Goal: Communication & Community: Ask a question

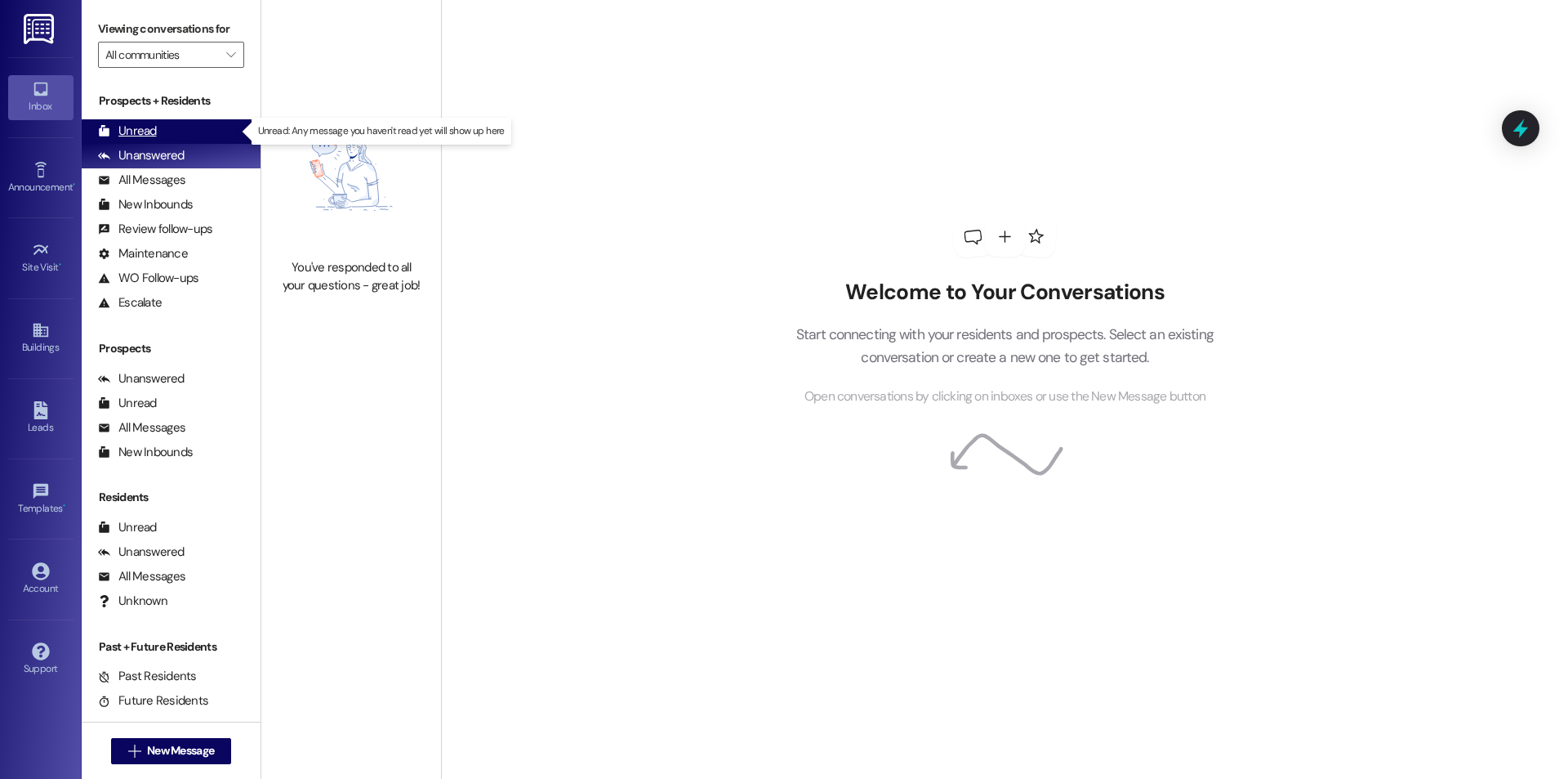
click at [214, 135] on div "Unread (0)" at bounding box center [171, 132] width 179 height 24
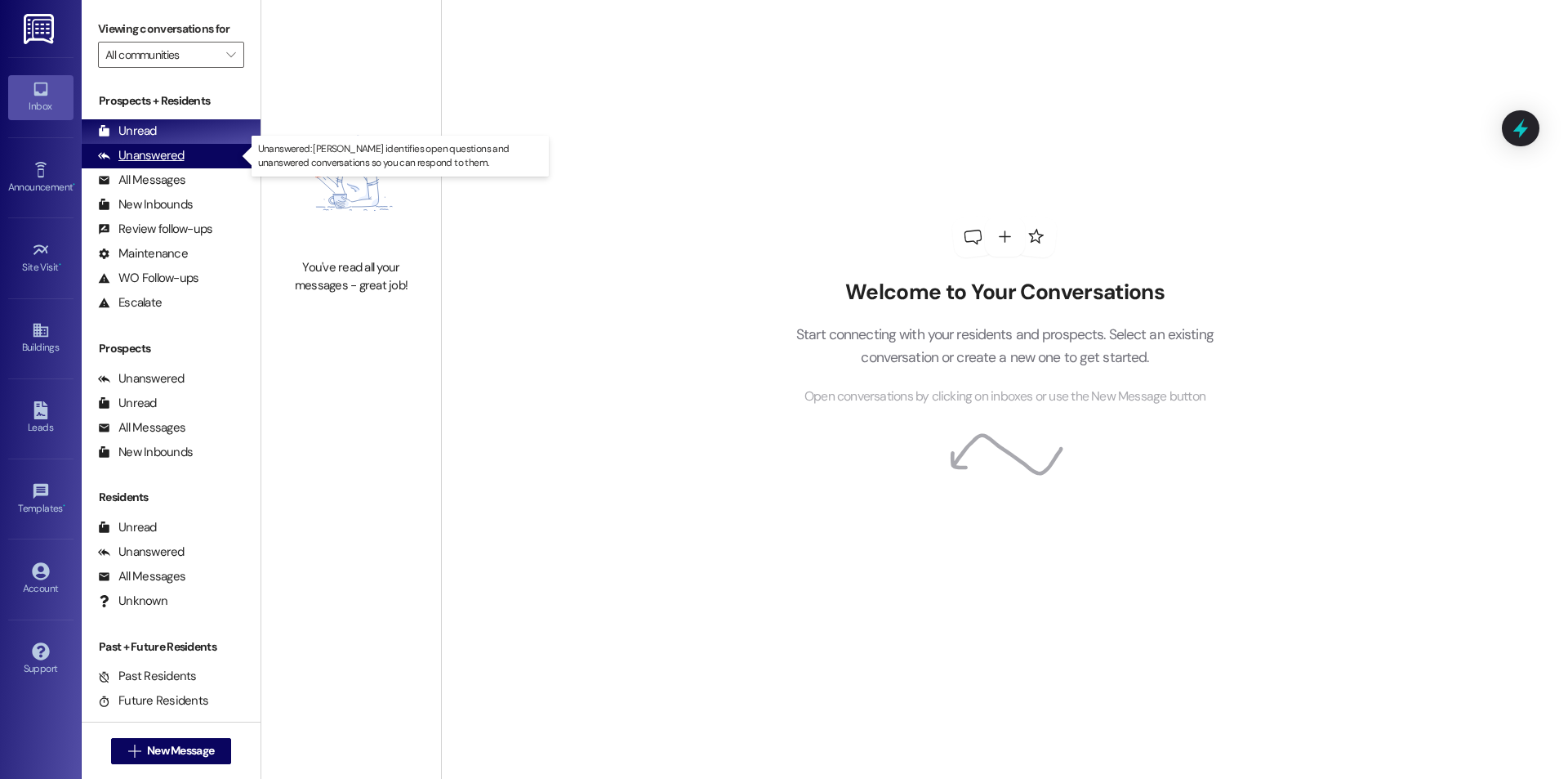
click at [180, 154] on div "Unanswered" at bounding box center [141, 156] width 87 height 17
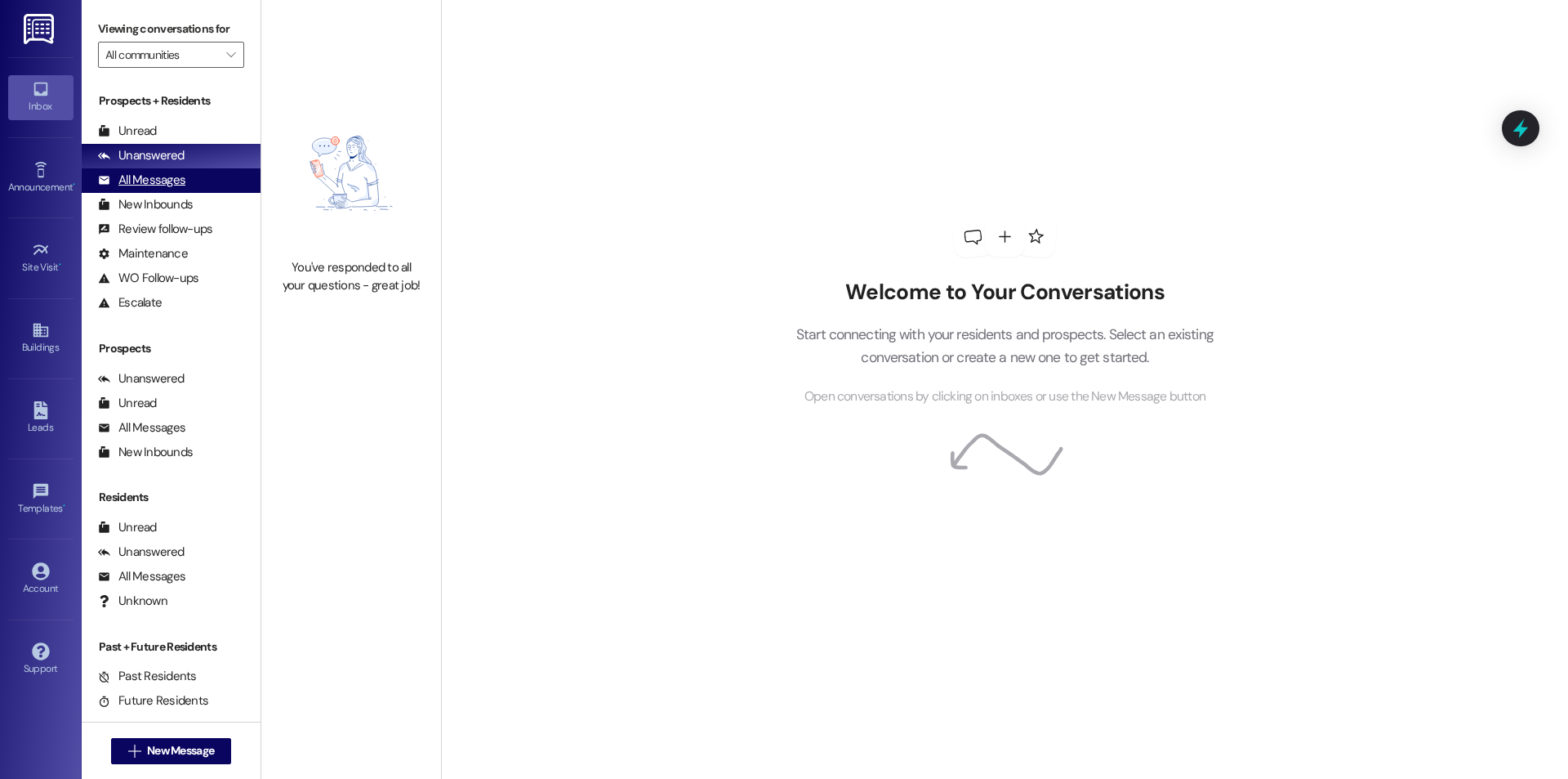
click at [199, 187] on div "All Messages (undefined)" at bounding box center [171, 180] width 179 height 24
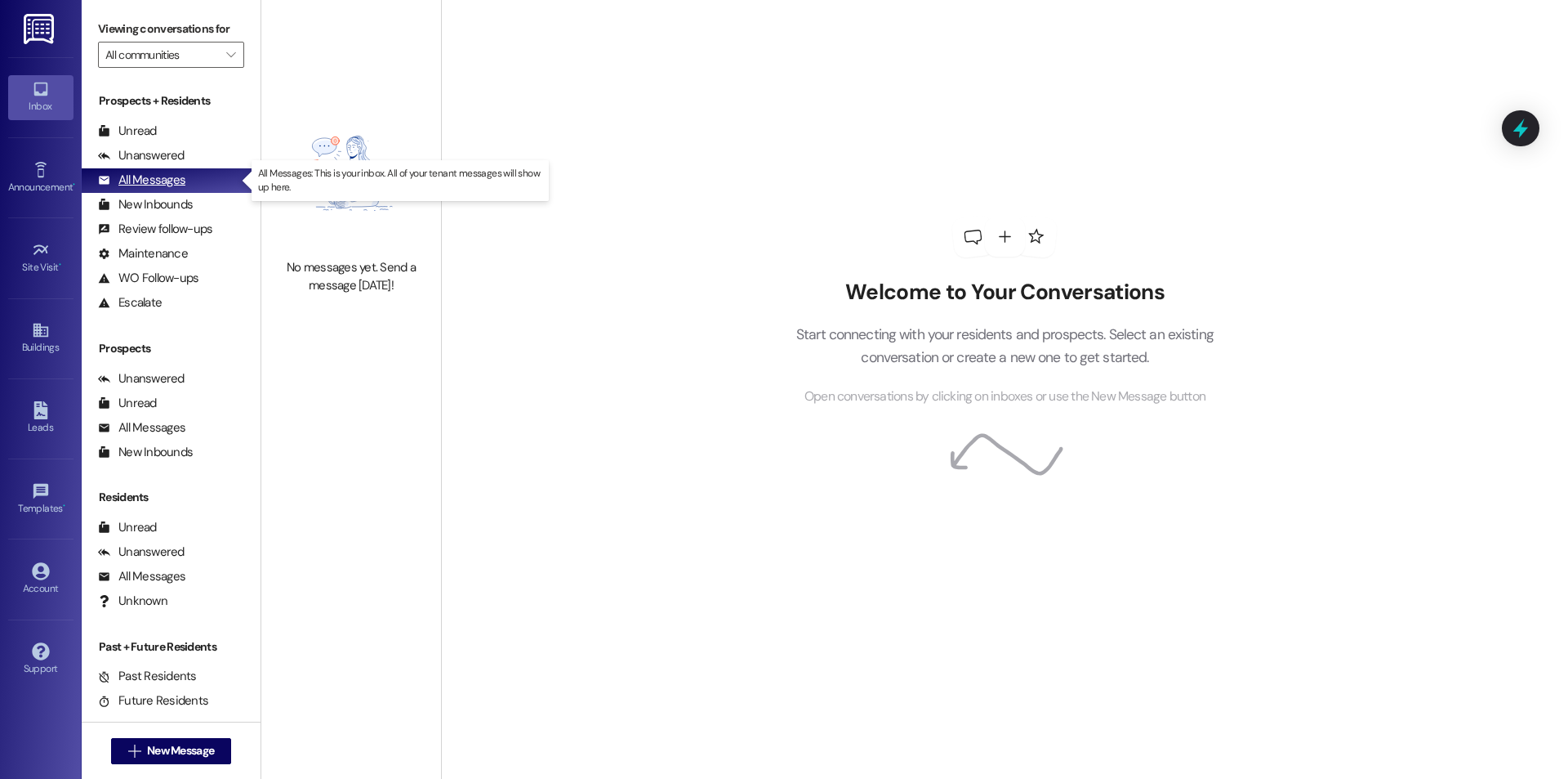
click at [199, 187] on div "All Messages (undefined)" at bounding box center [171, 180] width 179 height 24
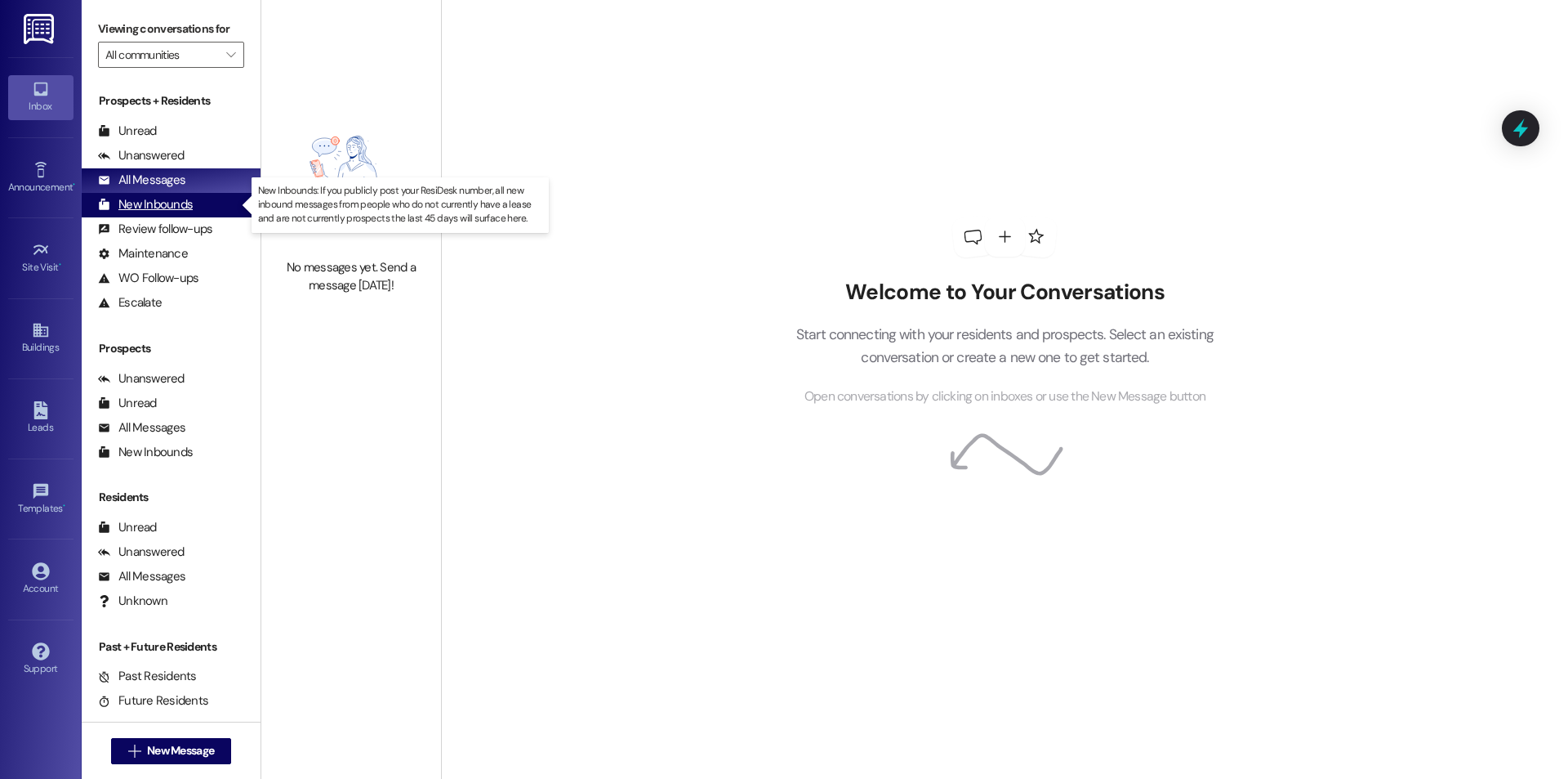
click at [188, 204] on div "New Inbounds" at bounding box center [145, 205] width 95 height 17
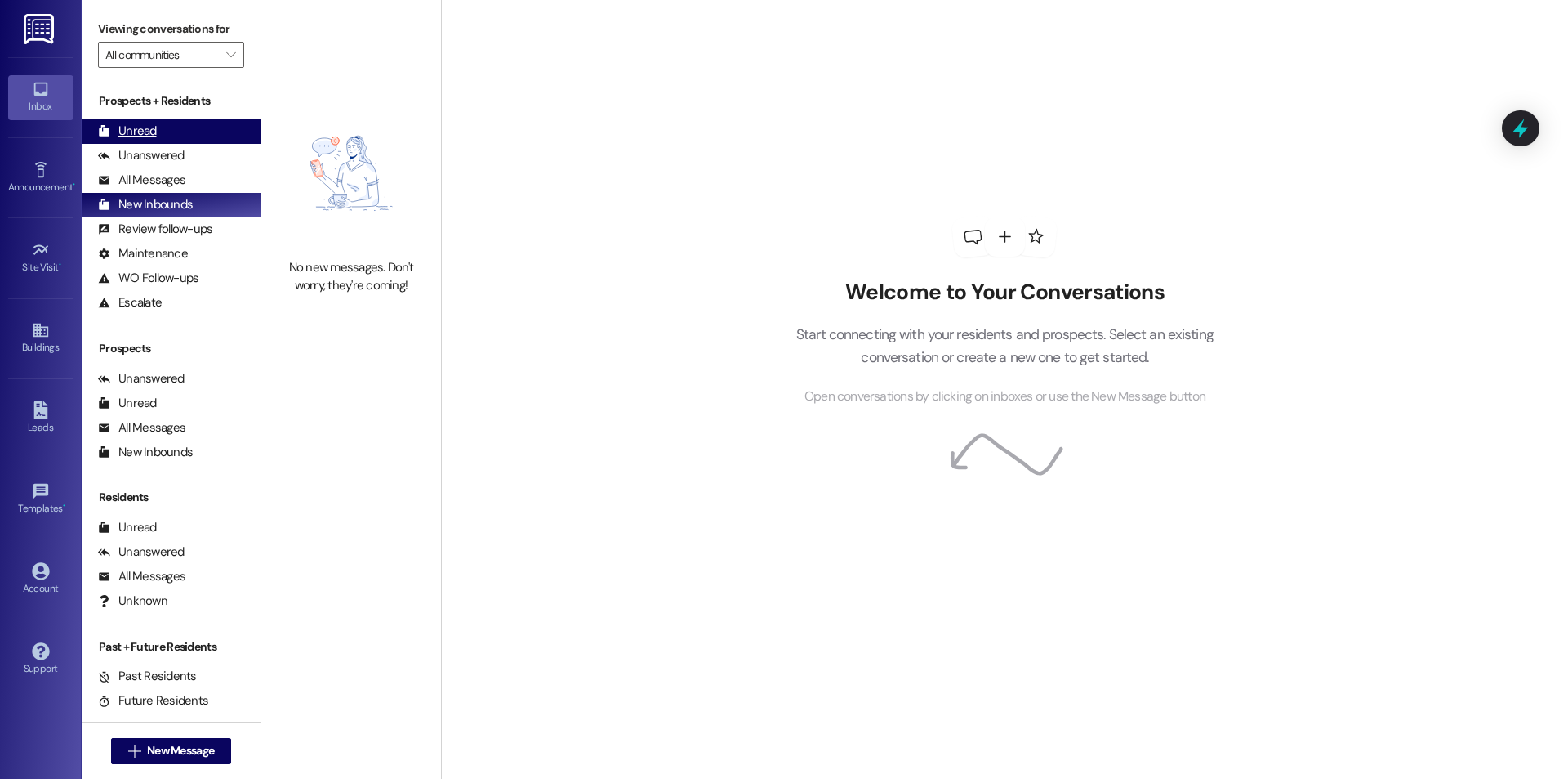
click at [219, 120] on div "Unread (0)" at bounding box center [171, 132] width 179 height 24
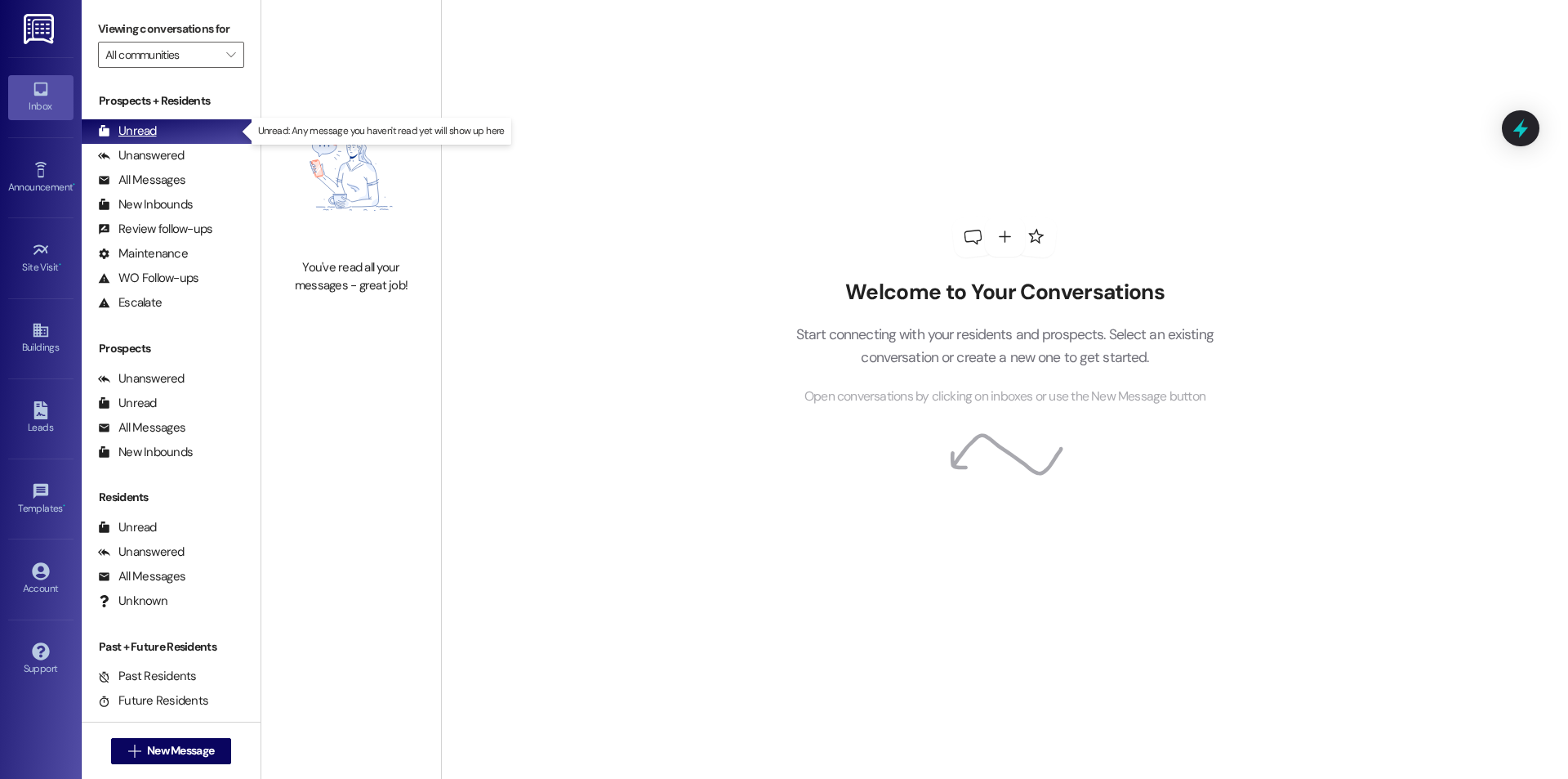
click at [214, 126] on div "Unread (0)" at bounding box center [171, 132] width 179 height 24
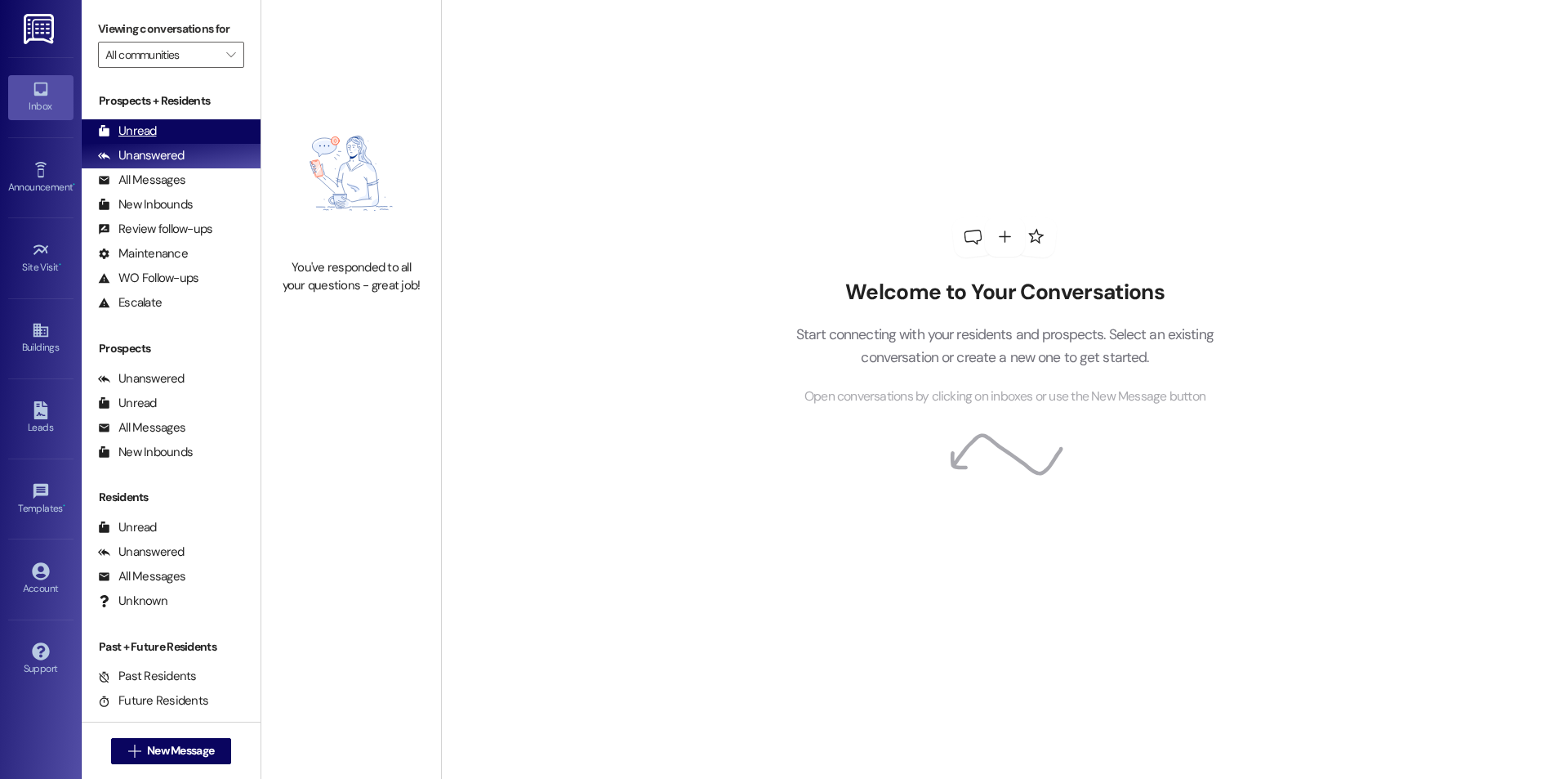
click at [174, 120] on div "Unread (0)" at bounding box center [171, 132] width 179 height 24
click at [199, 120] on div "Unread (0)" at bounding box center [171, 132] width 179 height 24
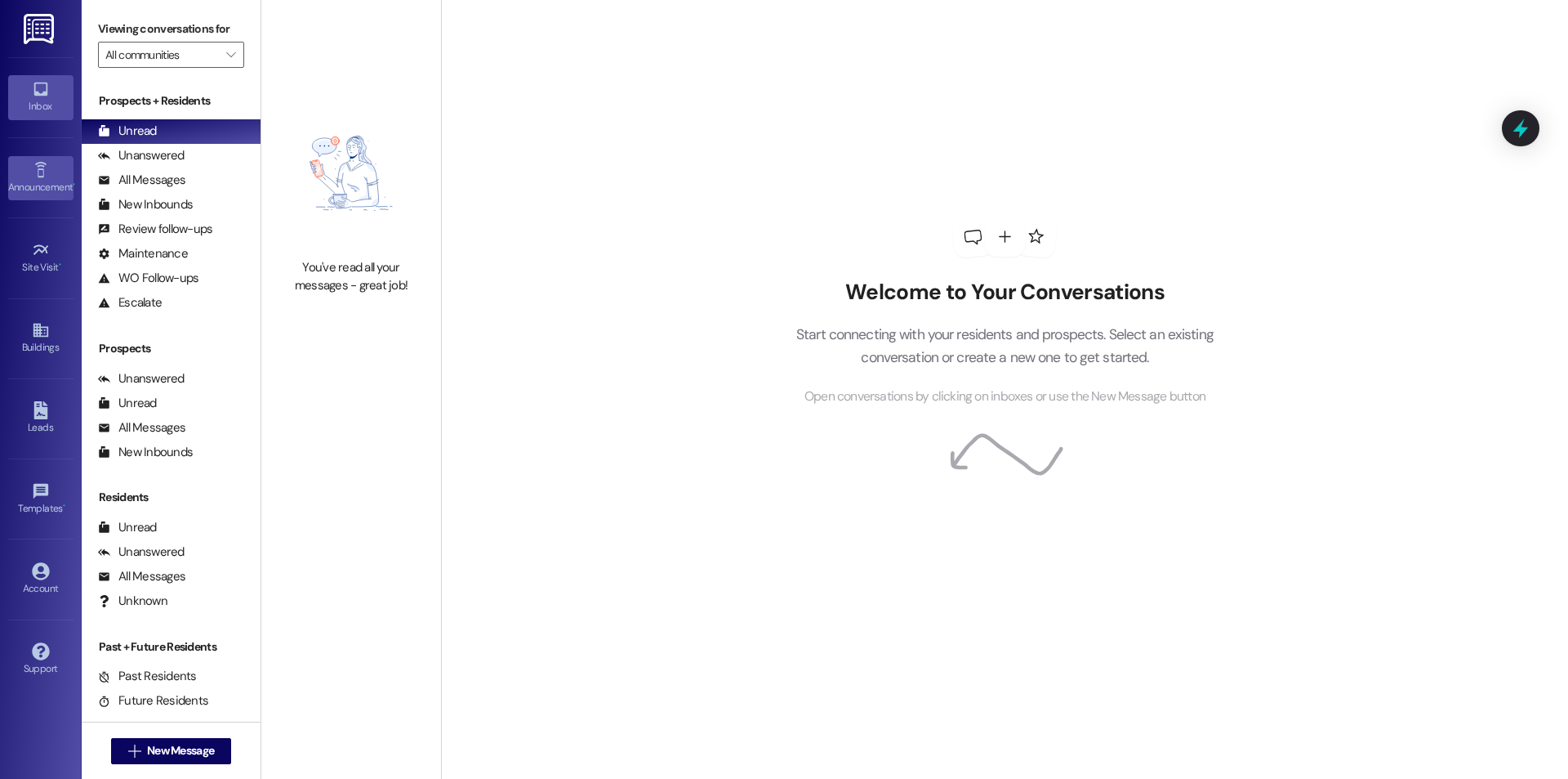
click at [67, 191] on div "Announcement •" at bounding box center [41, 187] width 82 height 16
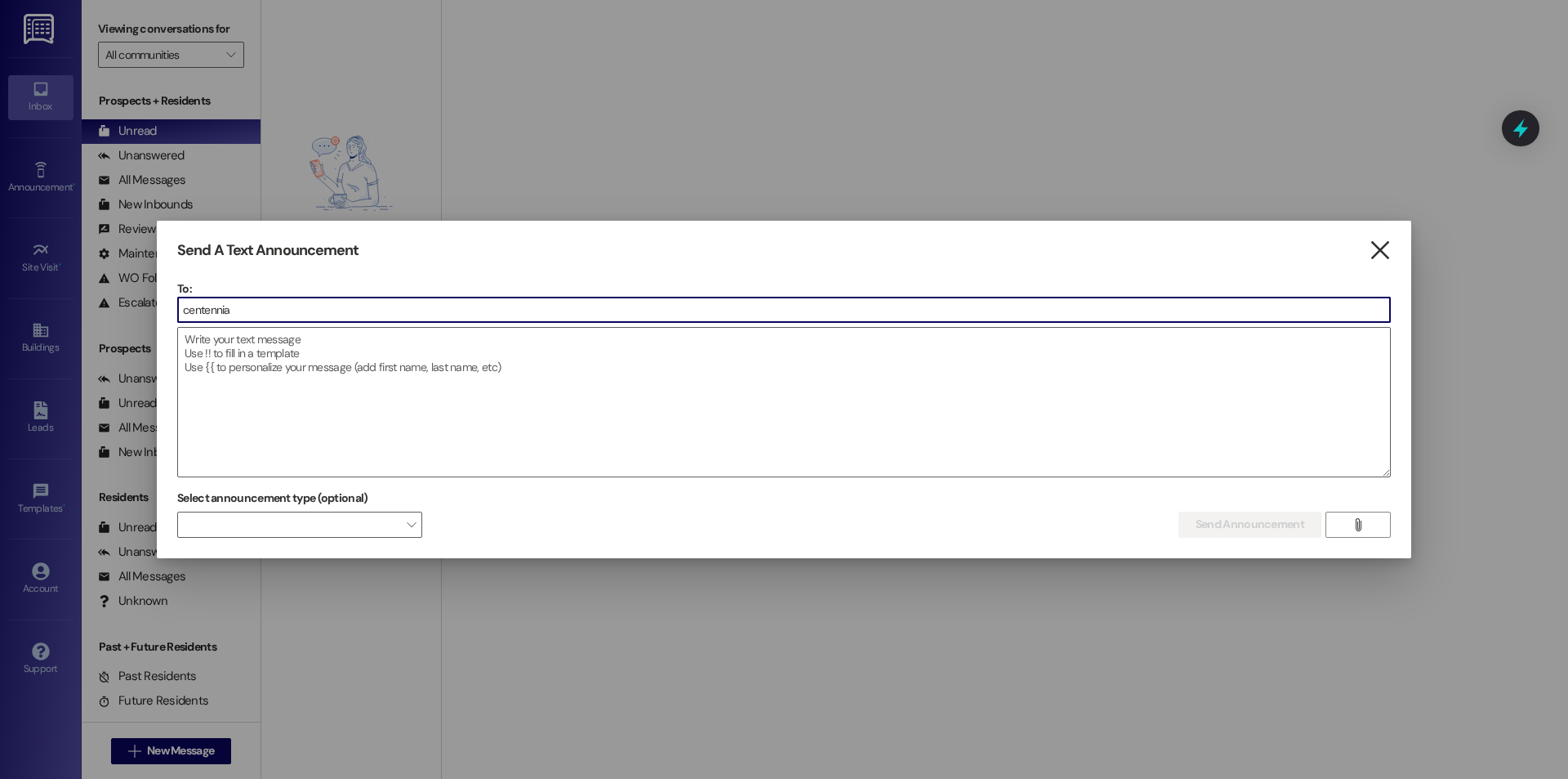
type input "centennia"
click at [1382, 246] on icon "" at bounding box center [1380, 251] width 22 height 17
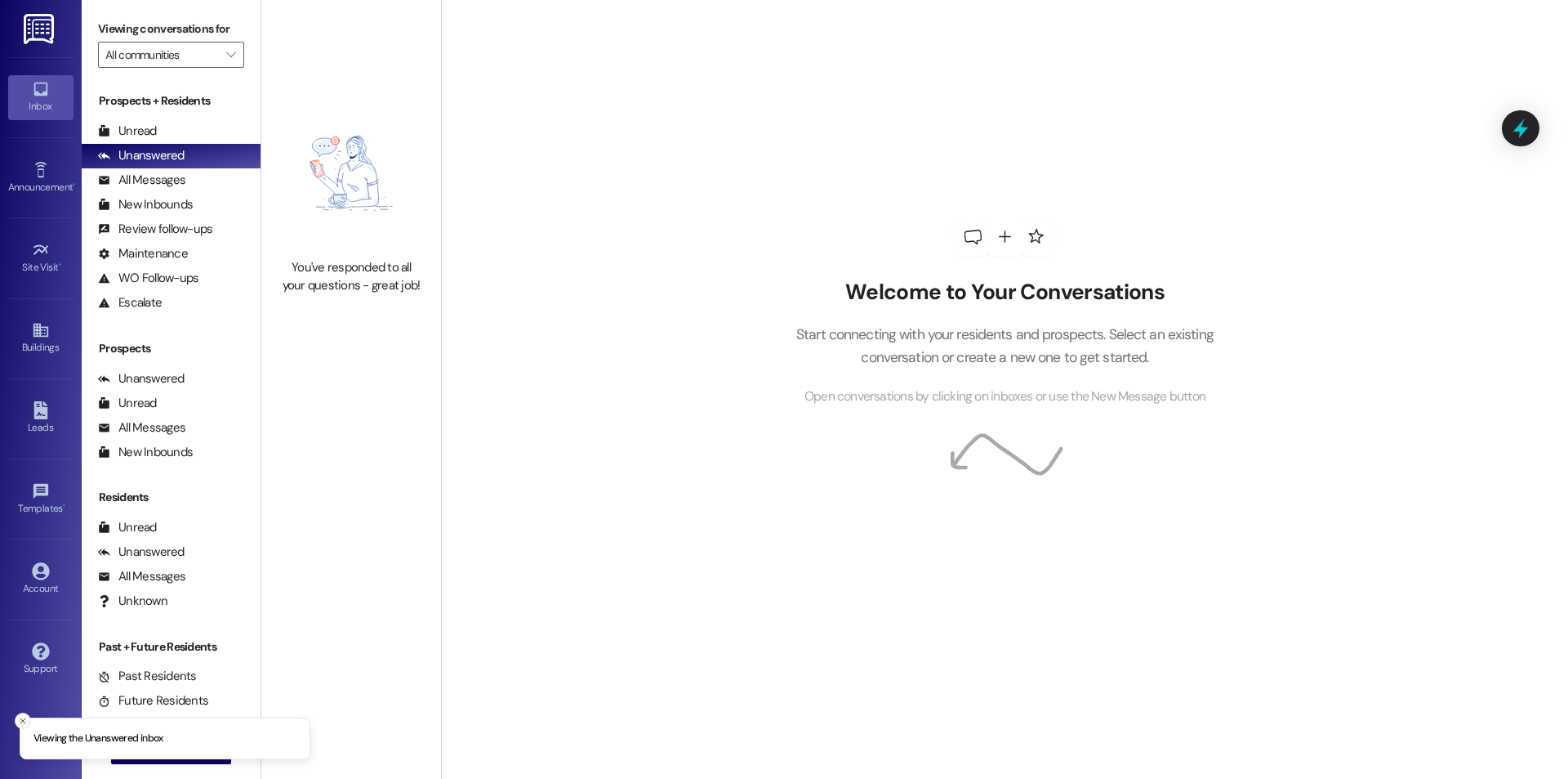
click at [29, 724] on button "Close toast" at bounding box center [23, 720] width 16 height 16
click at [56, 173] on link "Announcement •" at bounding box center [40, 178] width 65 height 44
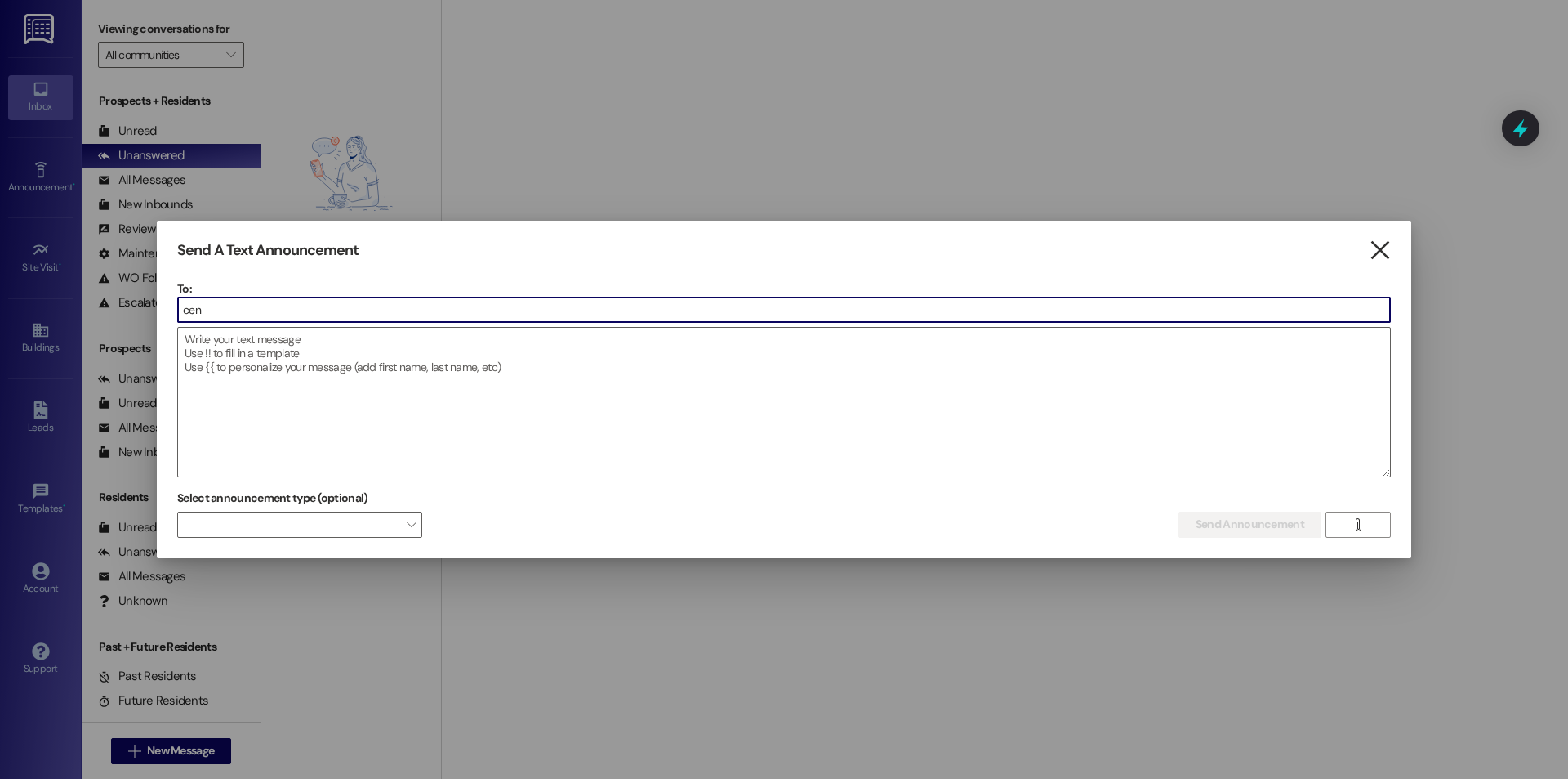
type input "cen"
click at [1382, 248] on icon "" at bounding box center [1380, 251] width 22 height 17
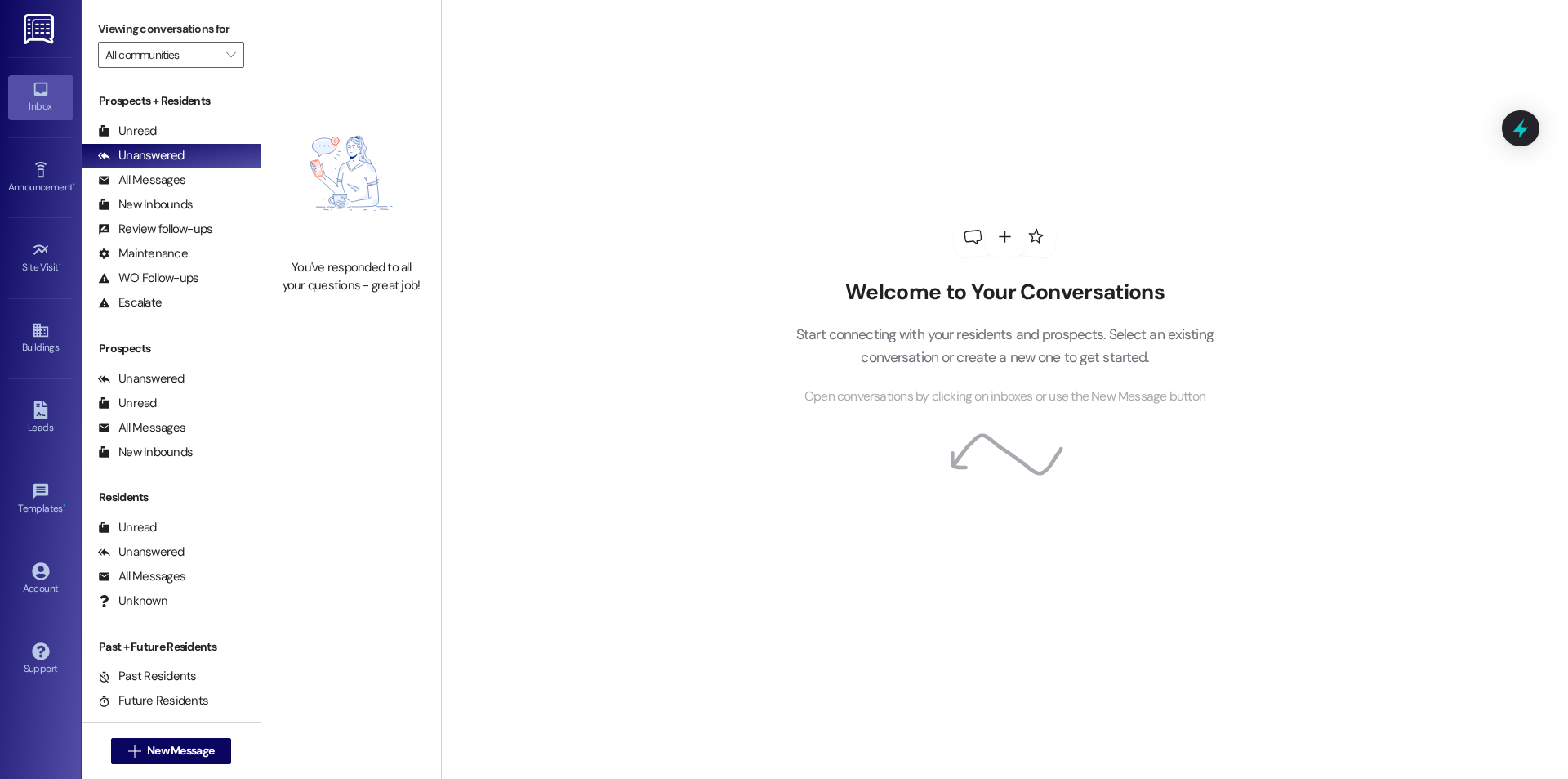
click at [122, 120] on div "Unread (0)" at bounding box center [171, 132] width 179 height 24
drag, startPoint x: 182, startPoint y: 132, endPoint x: 204, endPoint y: 118, distance: 26.1
click at [185, 130] on div "Unread (0)" at bounding box center [171, 132] width 179 height 24
drag, startPoint x: 225, startPoint y: 133, endPoint x: 230, endPoint y: 118, distance: 15.8
click at [225, 133] on div "Unread (0)" at bounding box center [171, 132] width 179 height 24
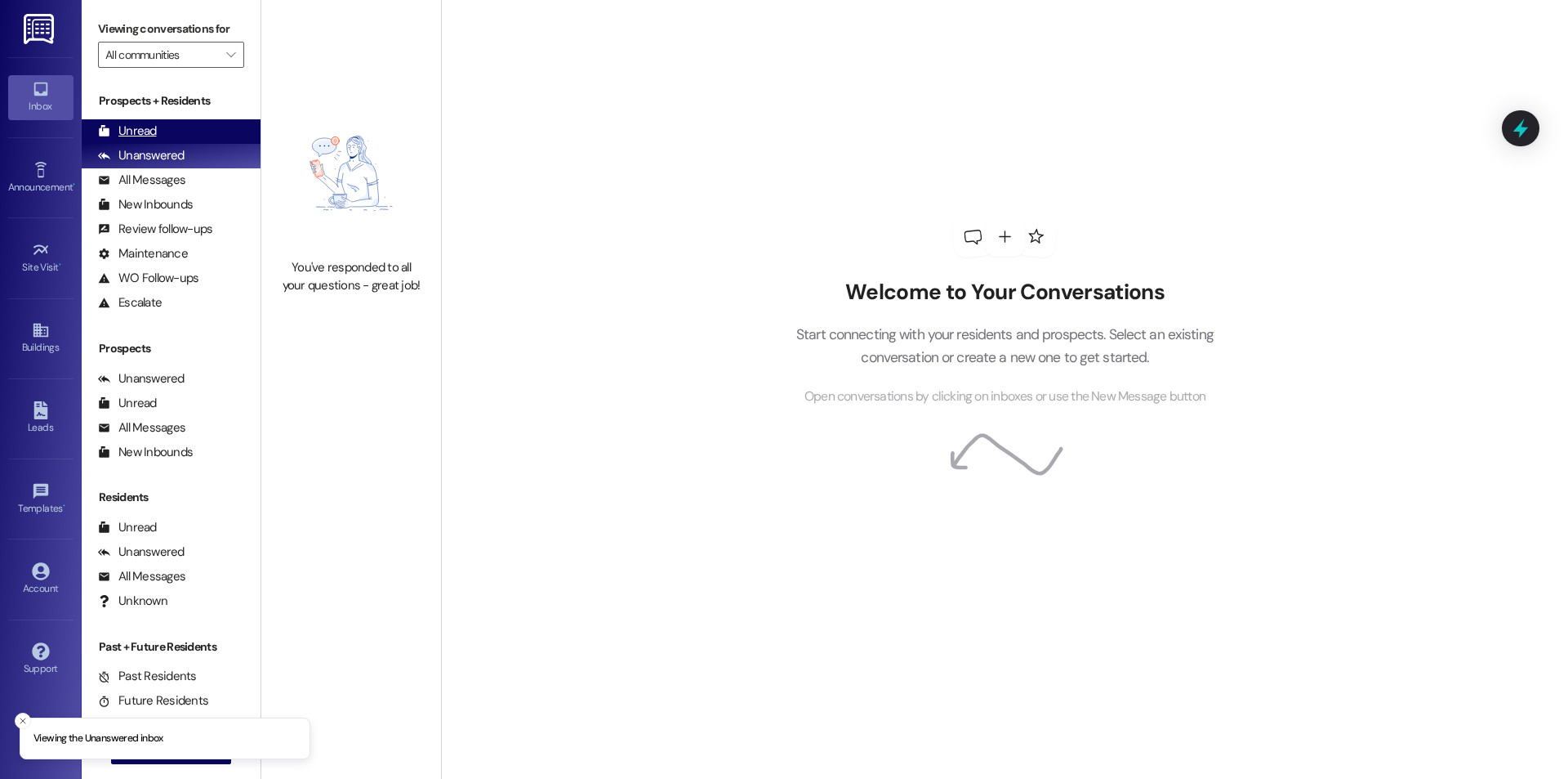
click at [203, 131] on div "Unread (0)" at bounding box center [171, 132] width 179 height 24
click at [214, 132] on div "Unread (0)" at bounding box center [171, 132] width 179 height 24
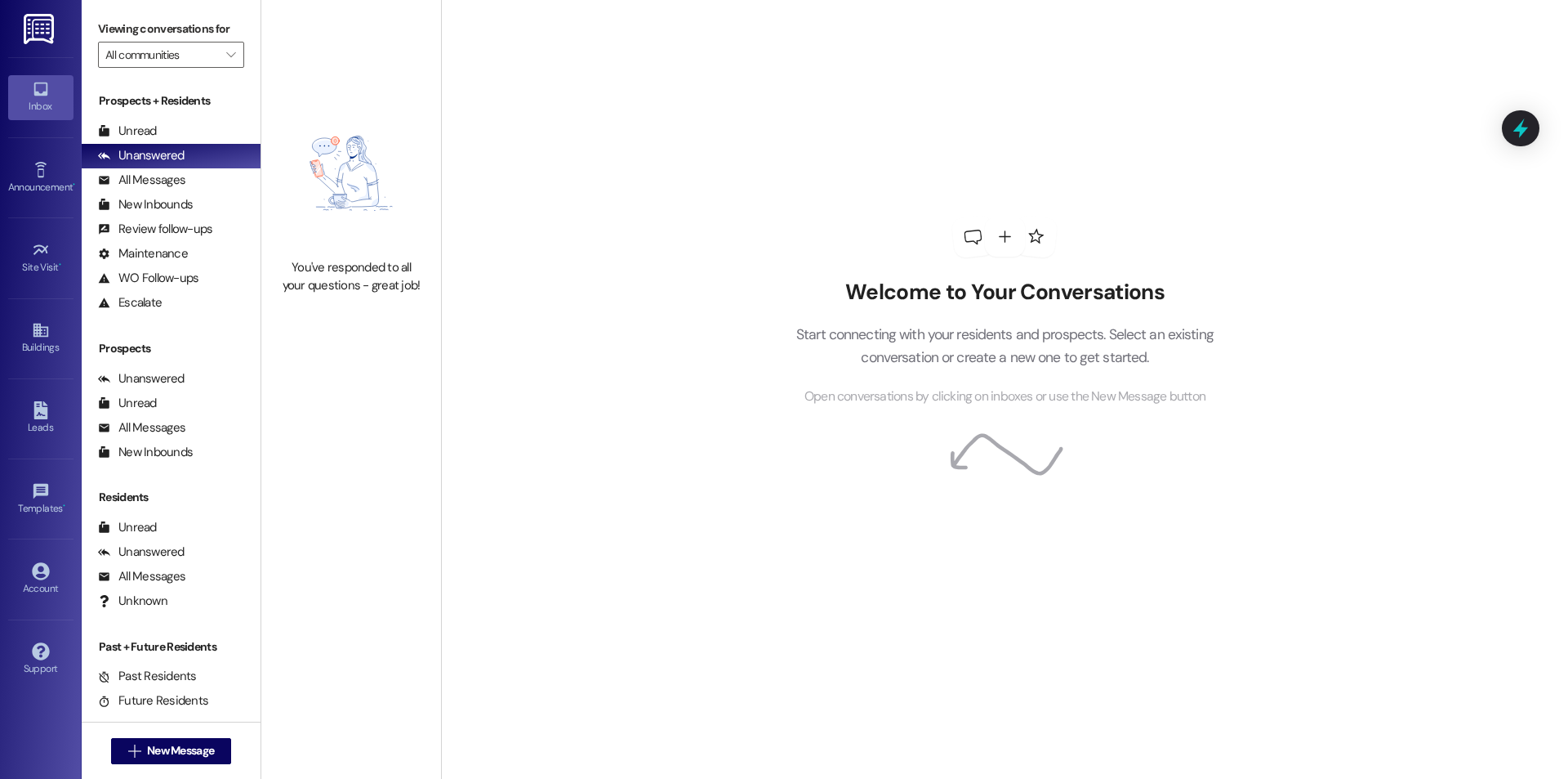
drag, startPoint x: 146, startPoint y: 120, endPoint x: 167, endPoint y: 77, distance: 47.9
click at [151, 122] on div "Unread (0)" at bounding box center [171, 132] width 179 height 24
click at [116, 134] on div "Unread" at bounding box center [127, 131] width 59 height 17
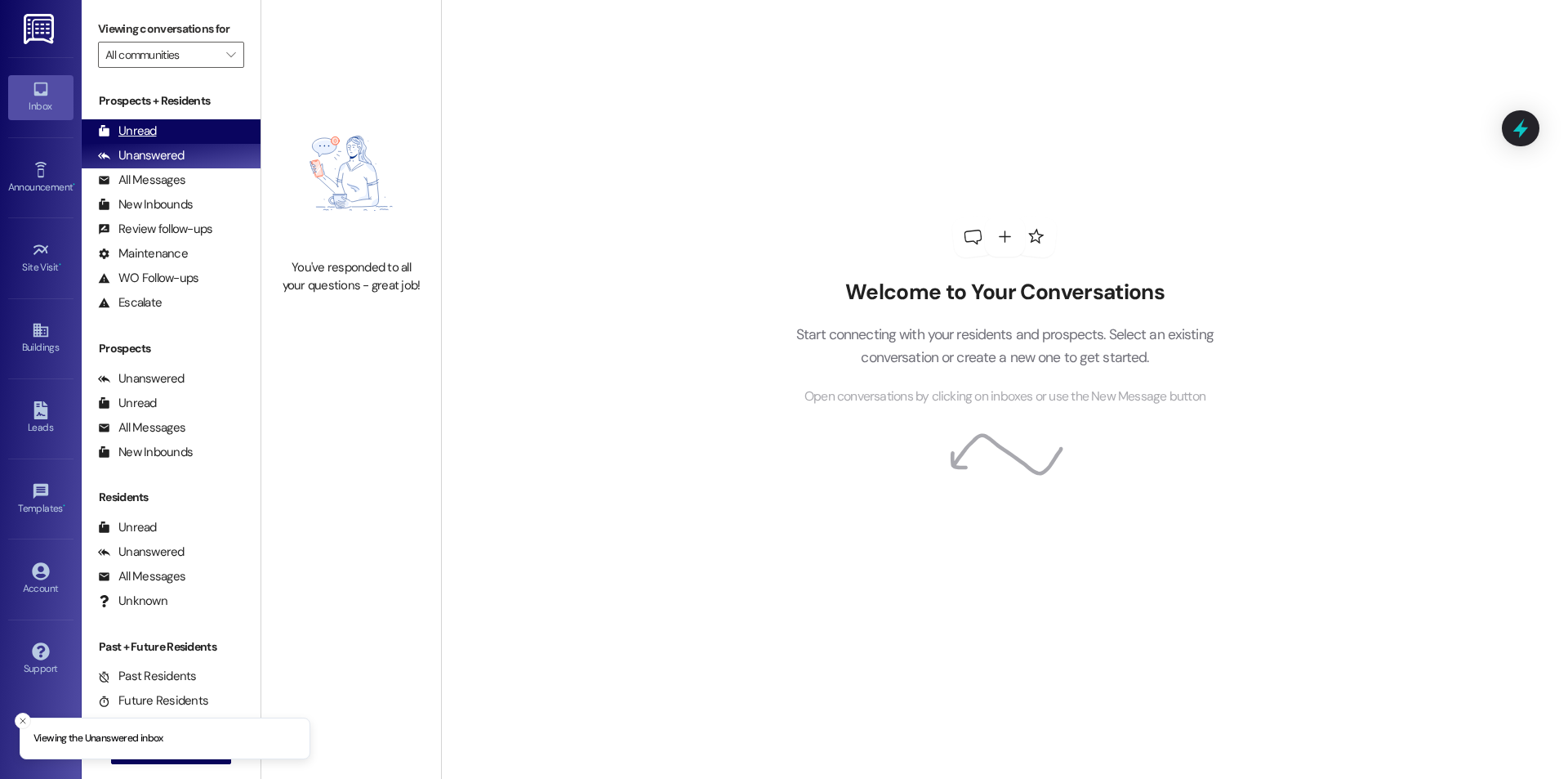
click at [131, 131] on div "Unread" at bounding box center [127, 131] width 59 height 17
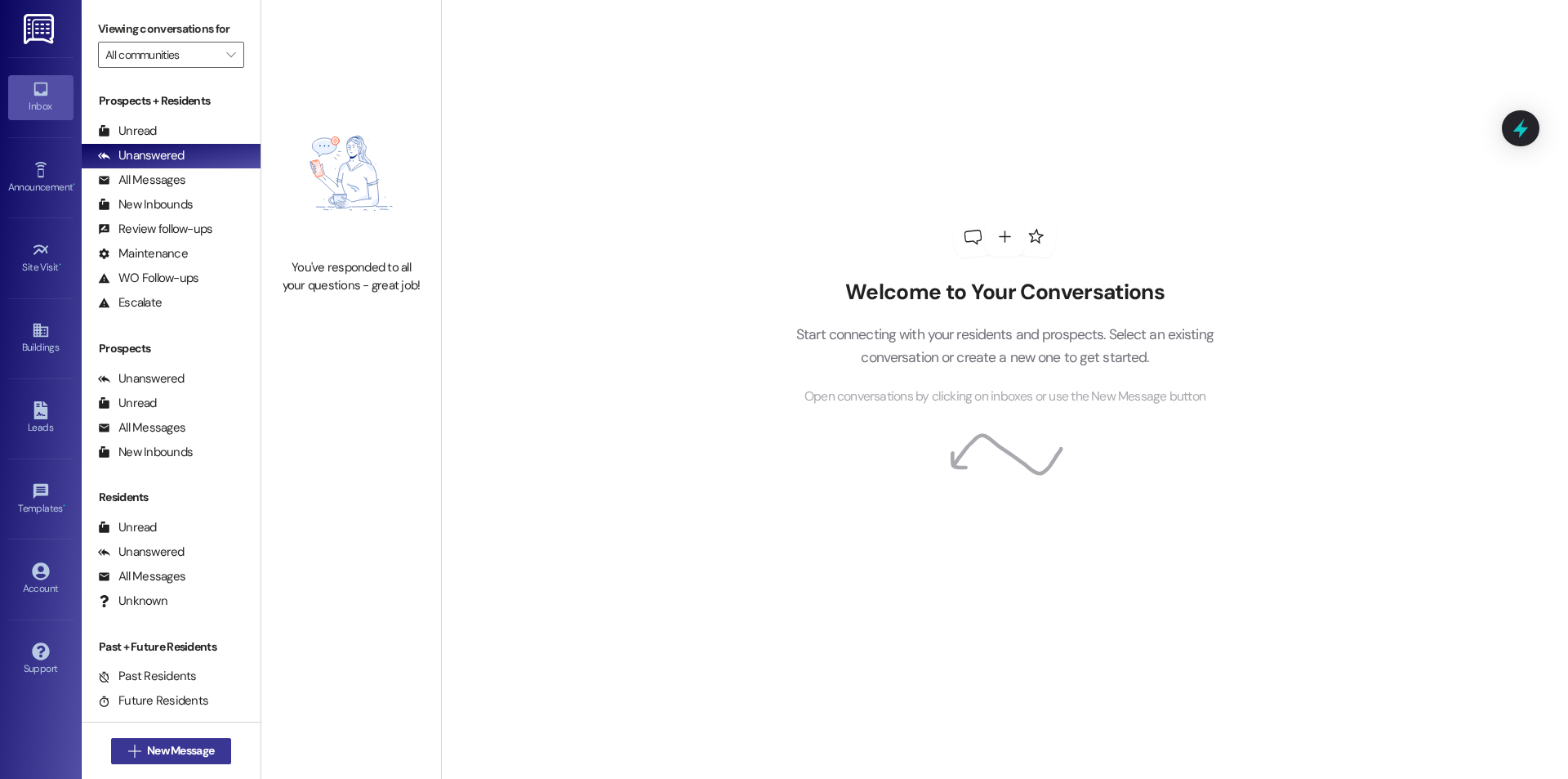
click at [182, 758] on span "New Message" at bounding box center [180, 750] width 67 height 17
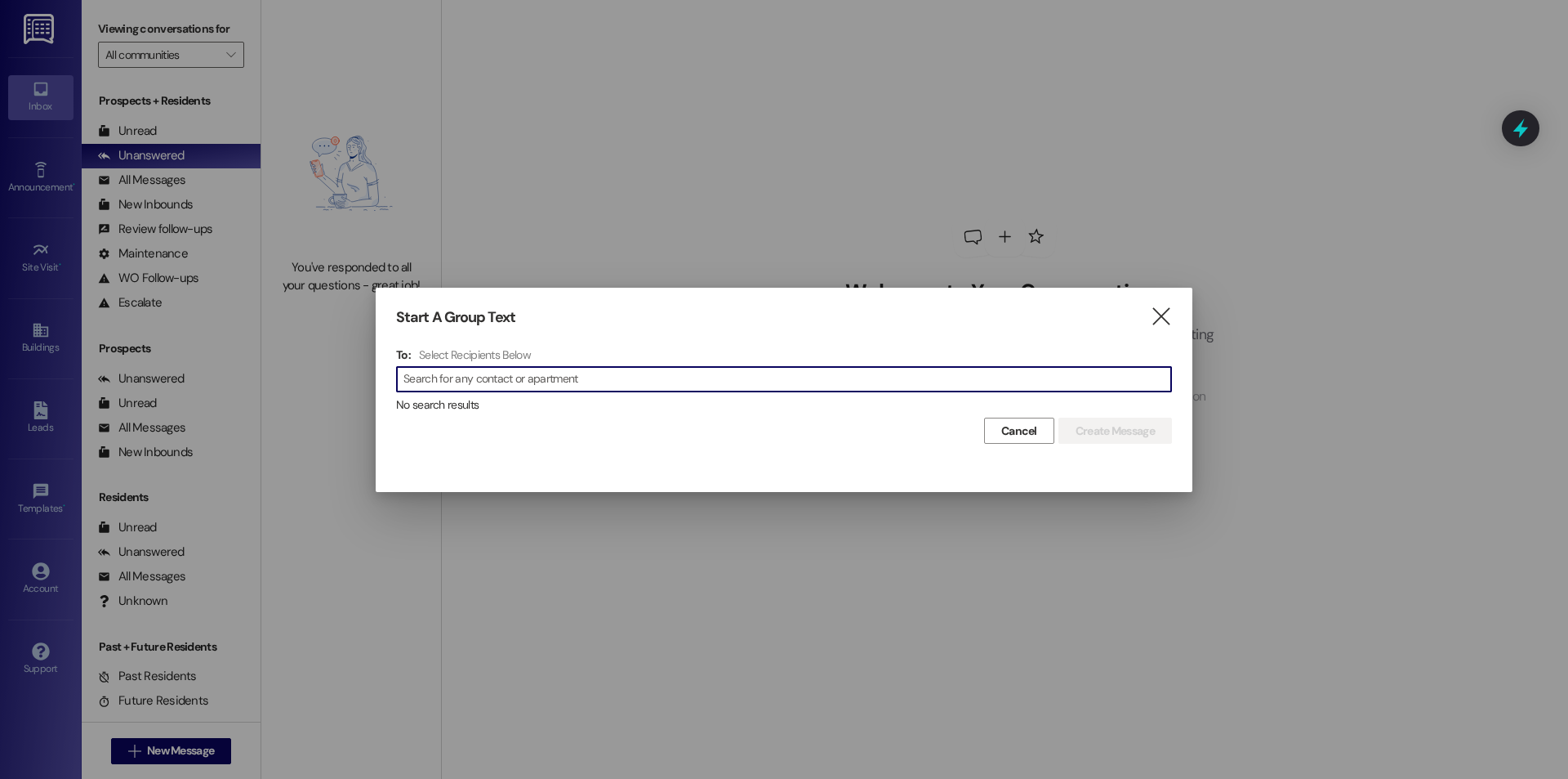
type input "g"
type input "o"
type input "georg"
click at [1149, 317] on div "Start A Group Text " at bounding box center [784, 317] width 776 height 19
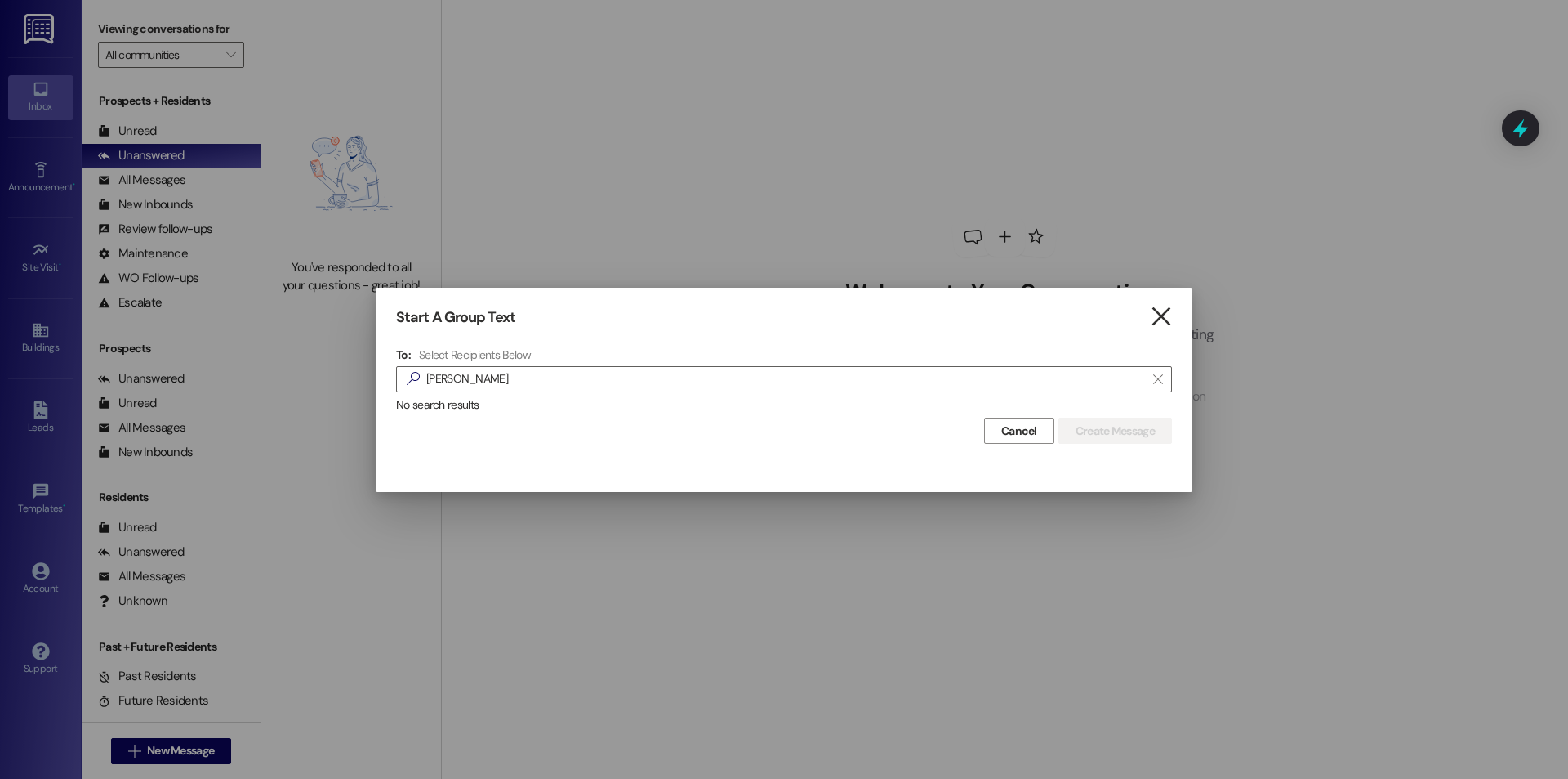
click at [1158, 317] on icon "" at bounding box center [1160, 317] width 22 height 17
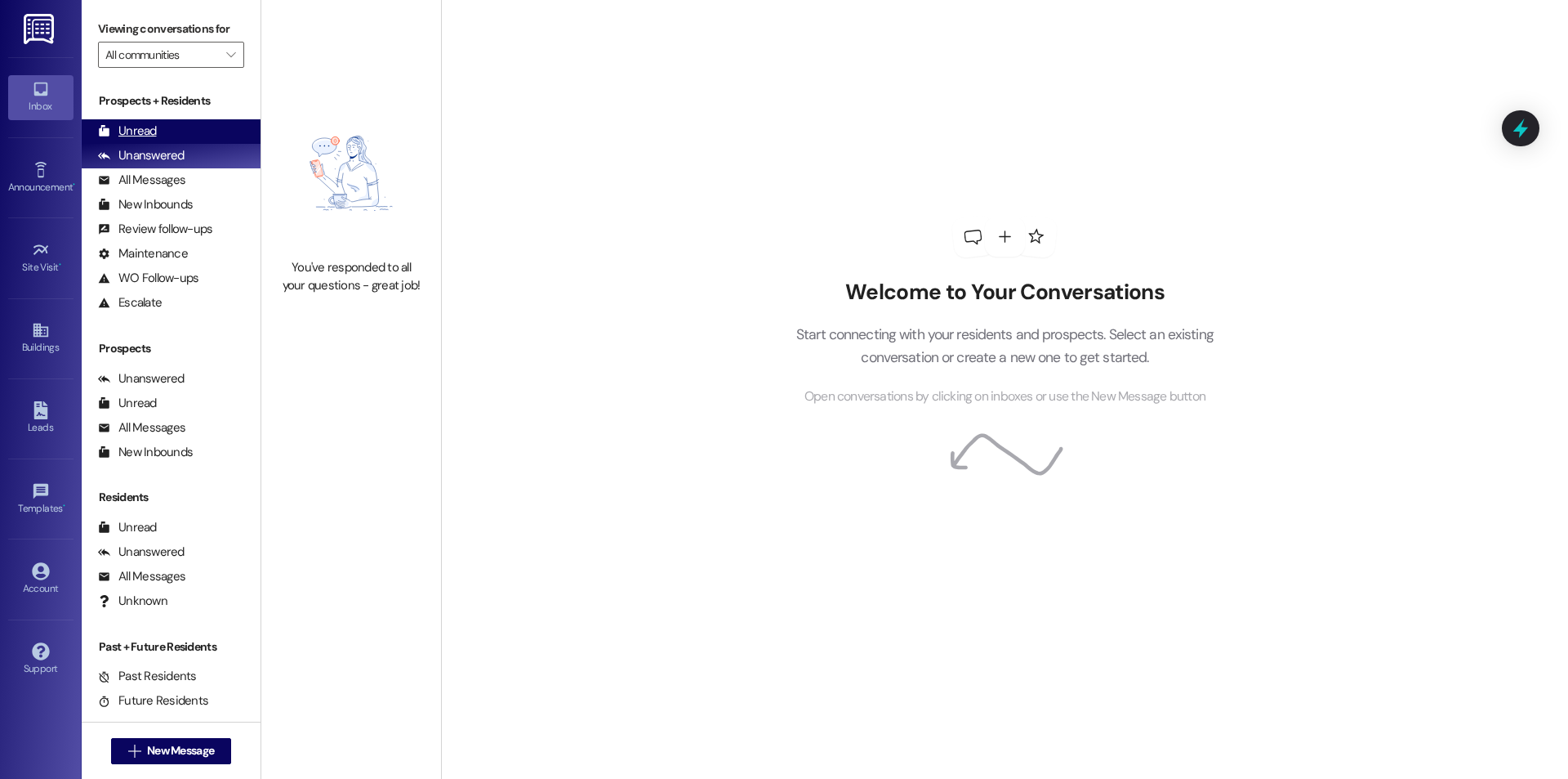
click at [163, 145] on div "Unanswered (0)" at bounding box center [171, 156] width 179 height 24
click at [171, 134] on div "Unread (0)" at bounding box center [171, 132] width 179 height 24
click at [121, 131] on div "Unread" at bounding box center [127, 131] width 59 height 17
click at [180, 133] on div "Unread (0)" at bounding box center [171, 132] width 179 height 24
click at [186, 138] on div "Unread (0)" at bounding box center [171, 132] width 179 height 24
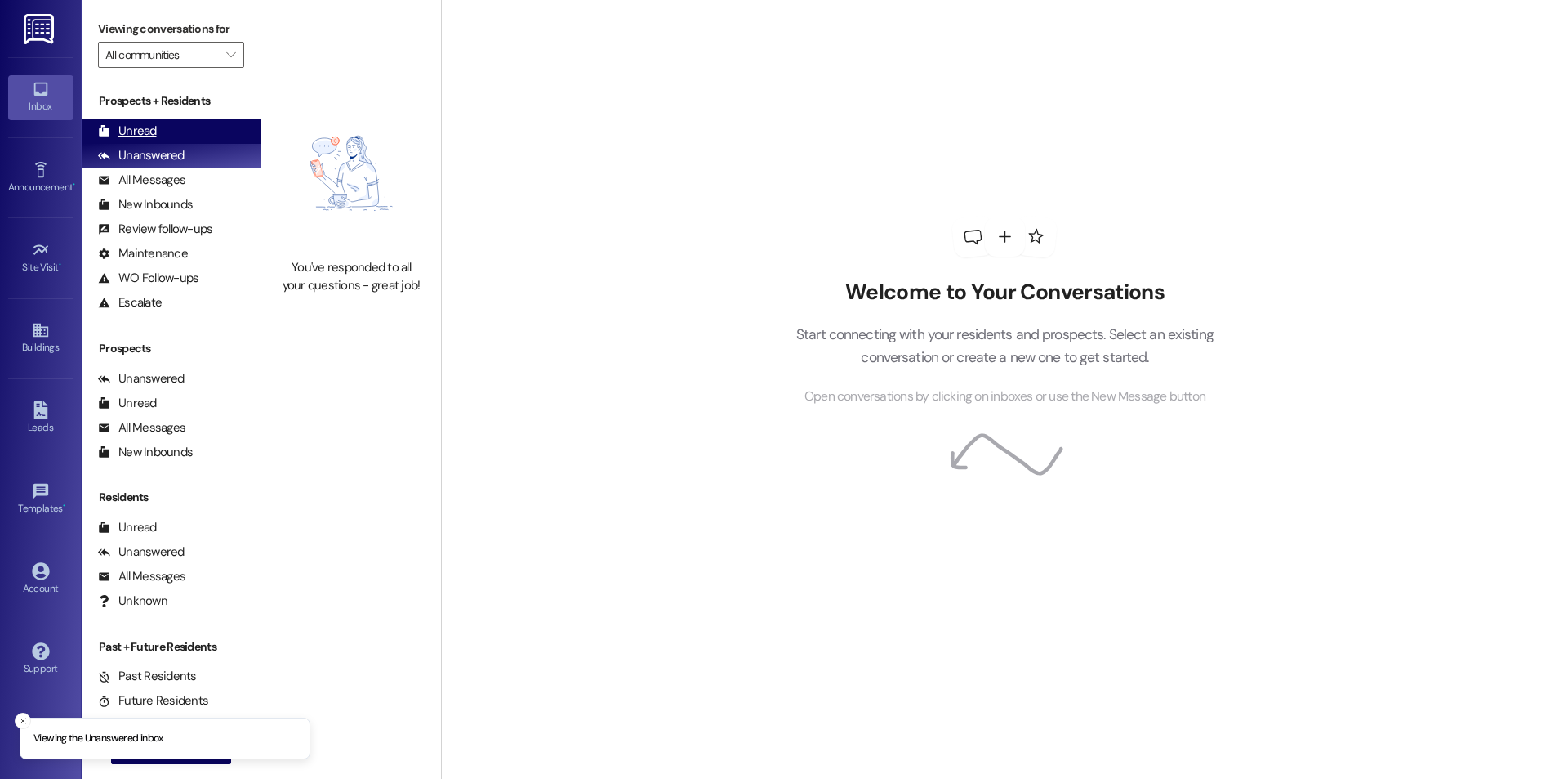
click at [188, 121] on div "Unread (0)" at bounding box center [171, 132] width 179 height 24
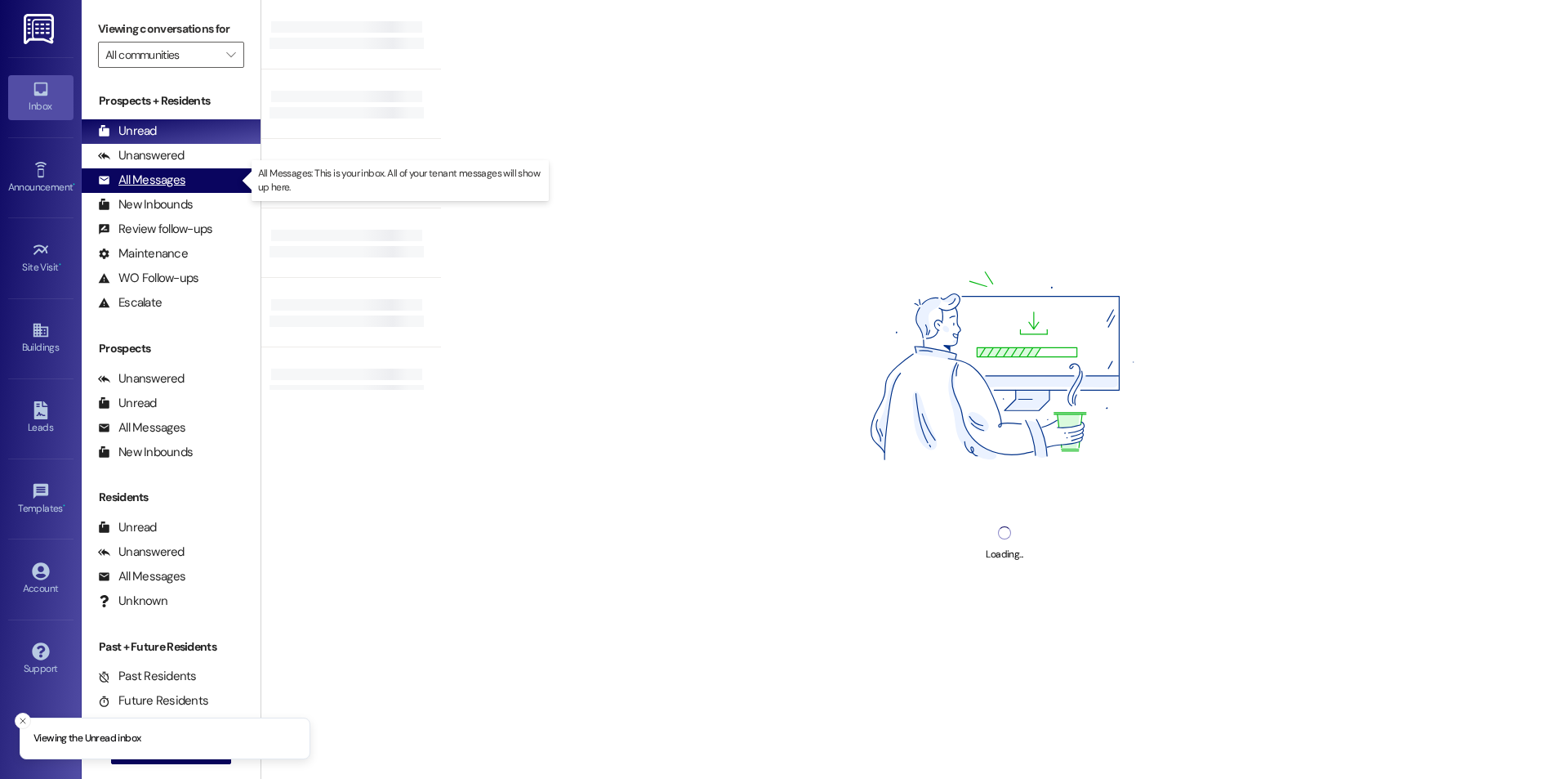
click at [166, 173] on div "All Messages" at bounding box center [141, 180] width 88 height 17
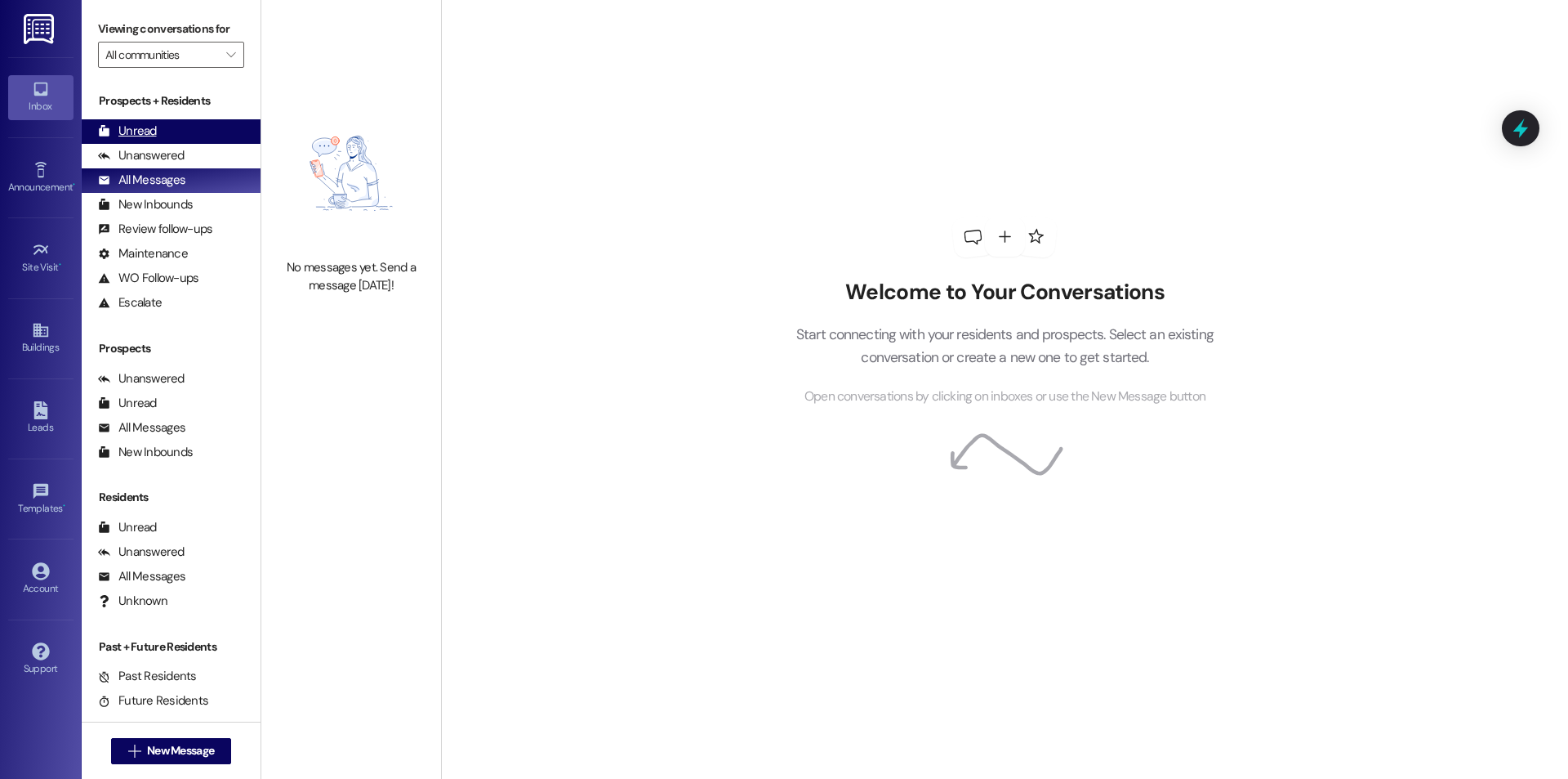
click at [210, 131] on div "Unread (0)" at bounding box center [171, 132] width 179 height 24
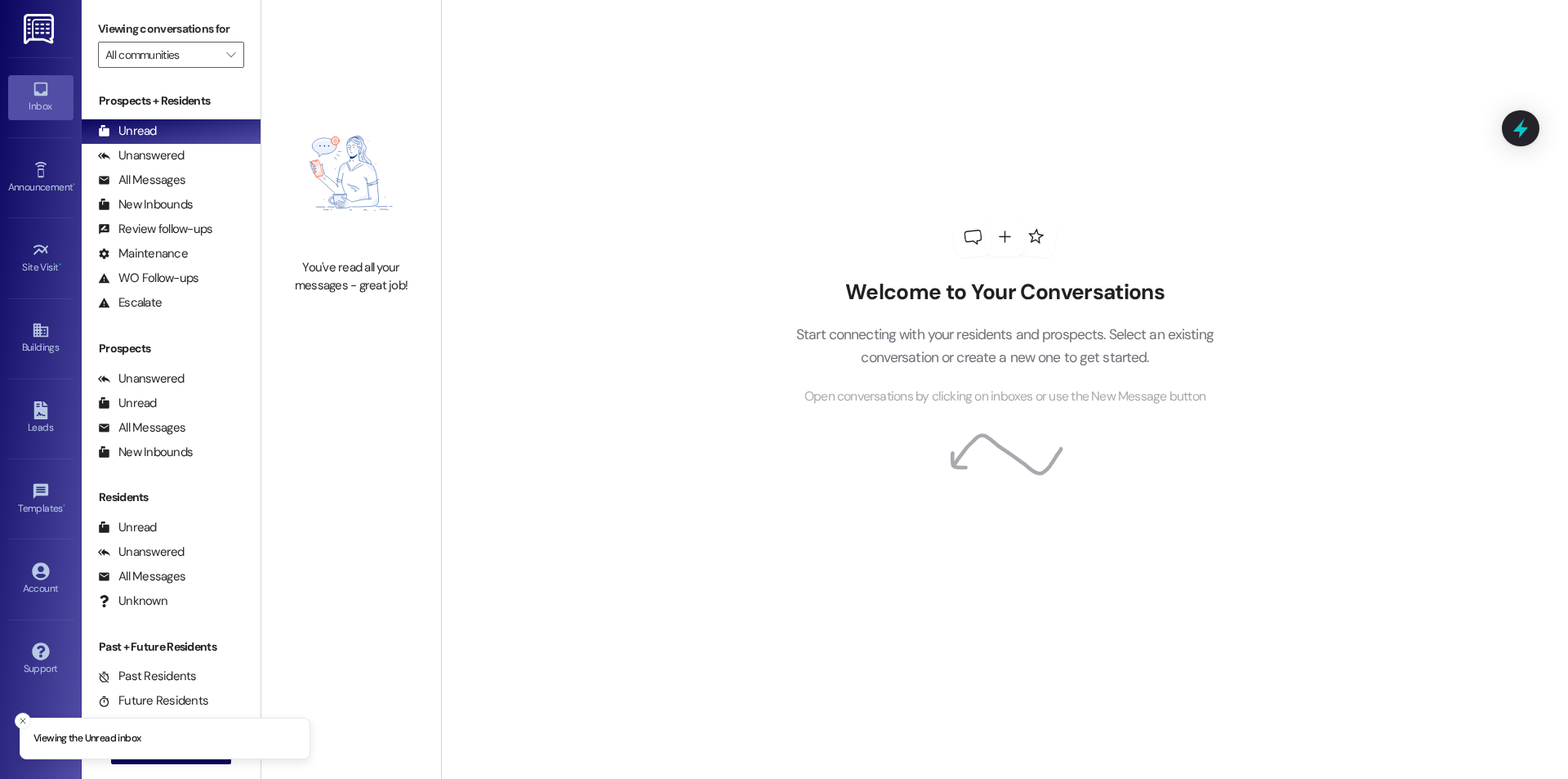
scroll to position [30, 0]
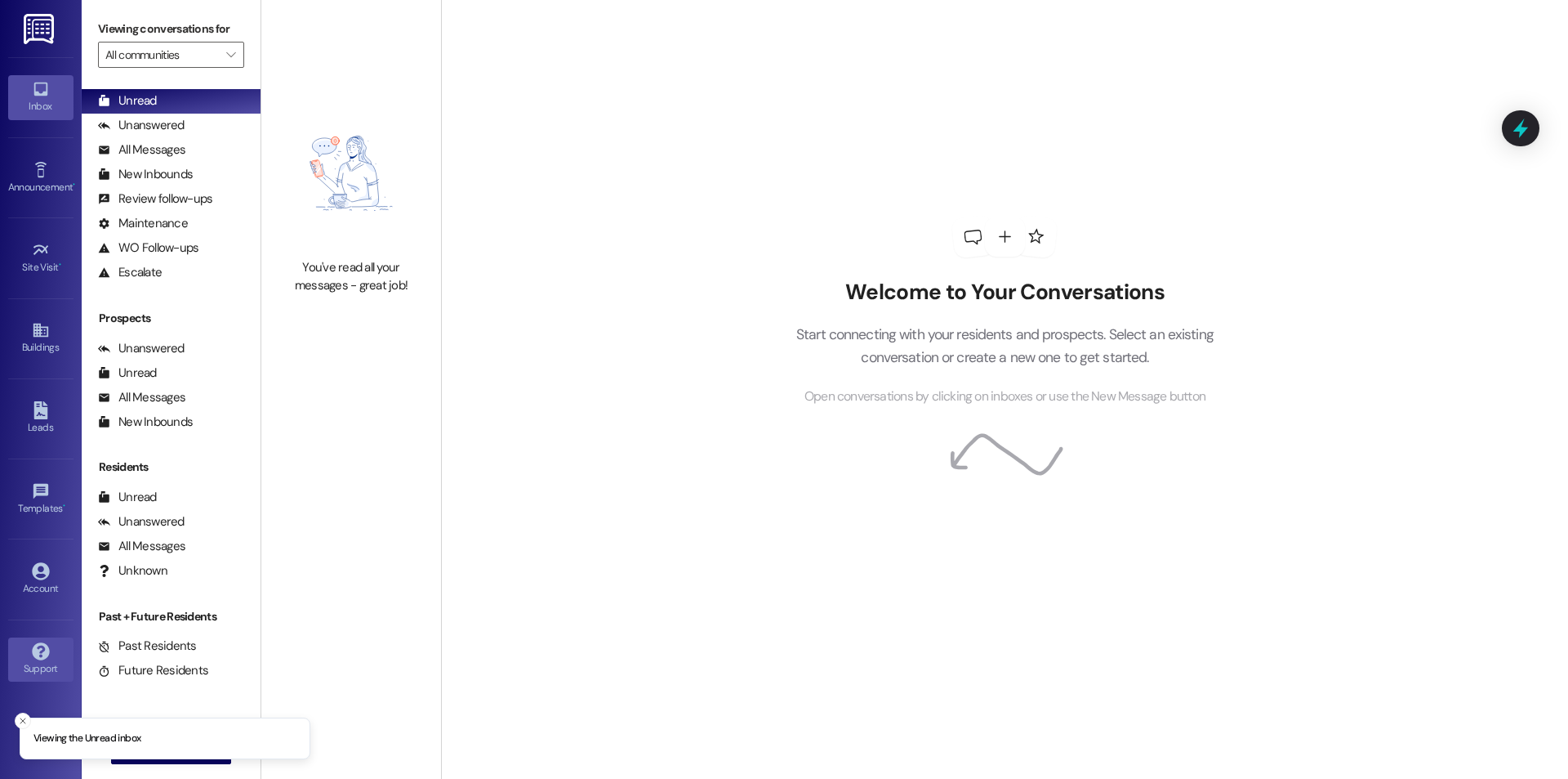
click at [53, 654] on link "Support" at bounding box center [40, 659] width 65 height 44
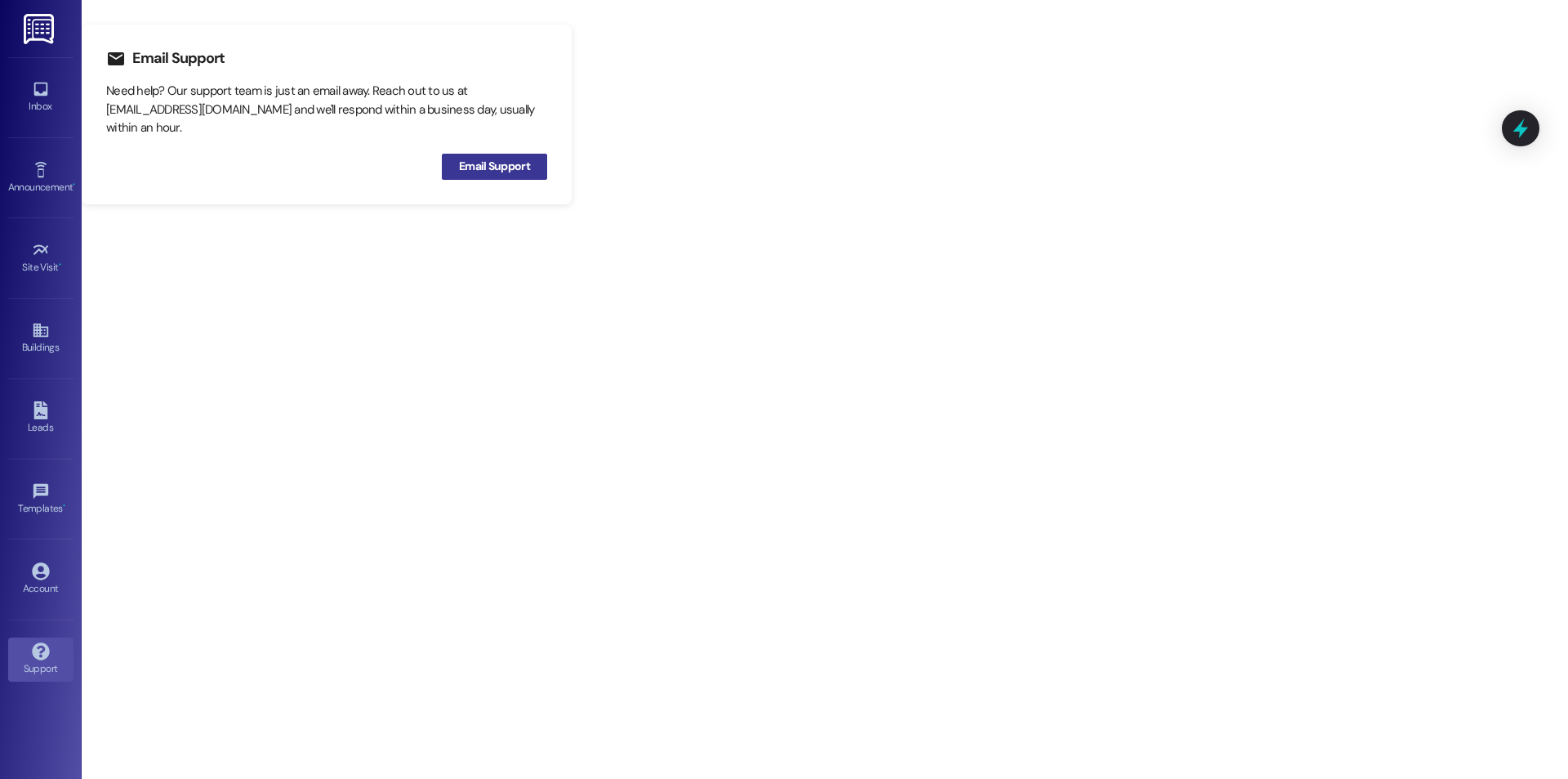
click at [519, 167] on span "Email Support" at bounding box center [494, 167] width 71 height 17
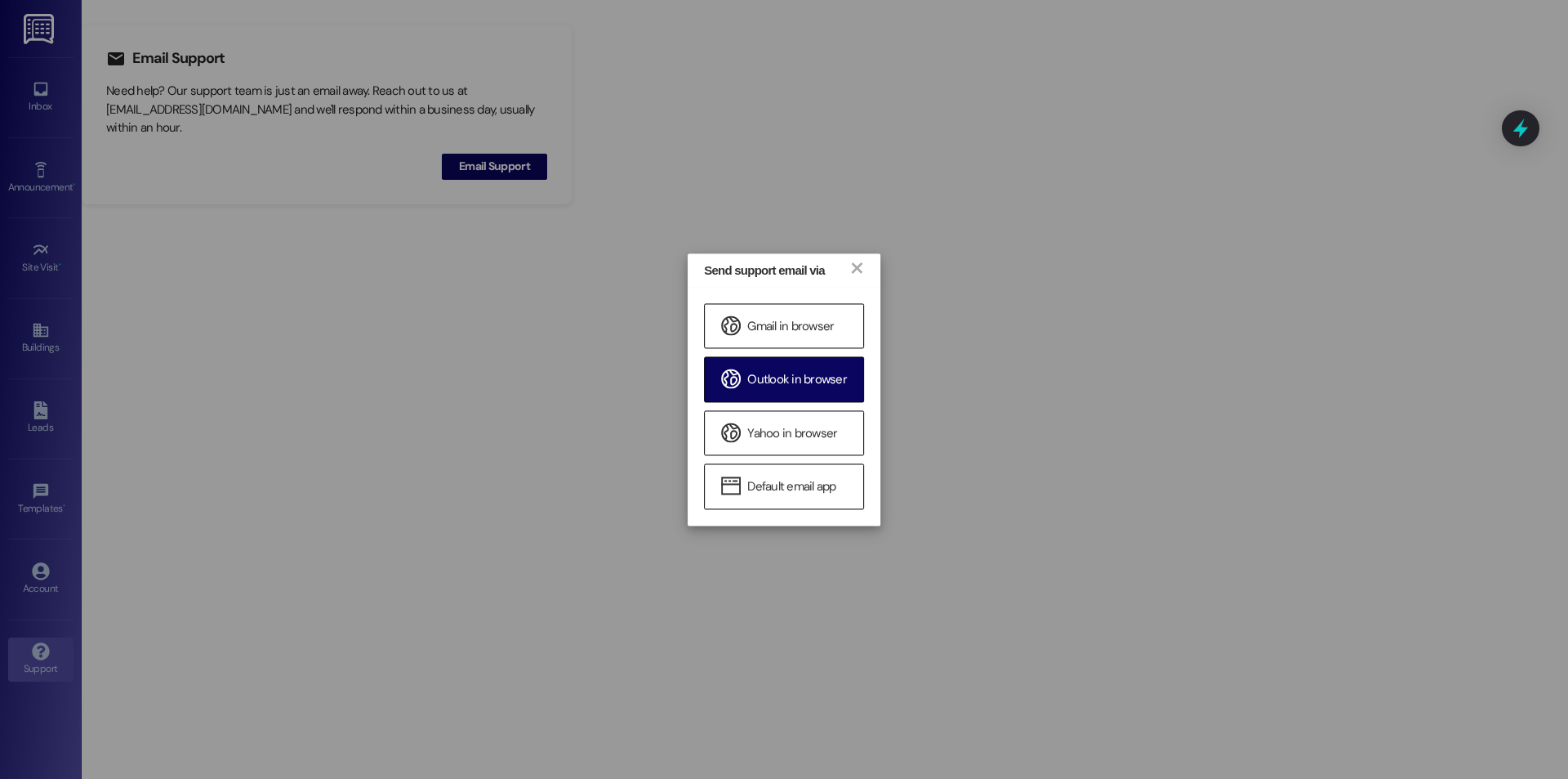
click at [831, 388] on span "Outlook in browser" at bounding box center [797, 381] width 100 height 17
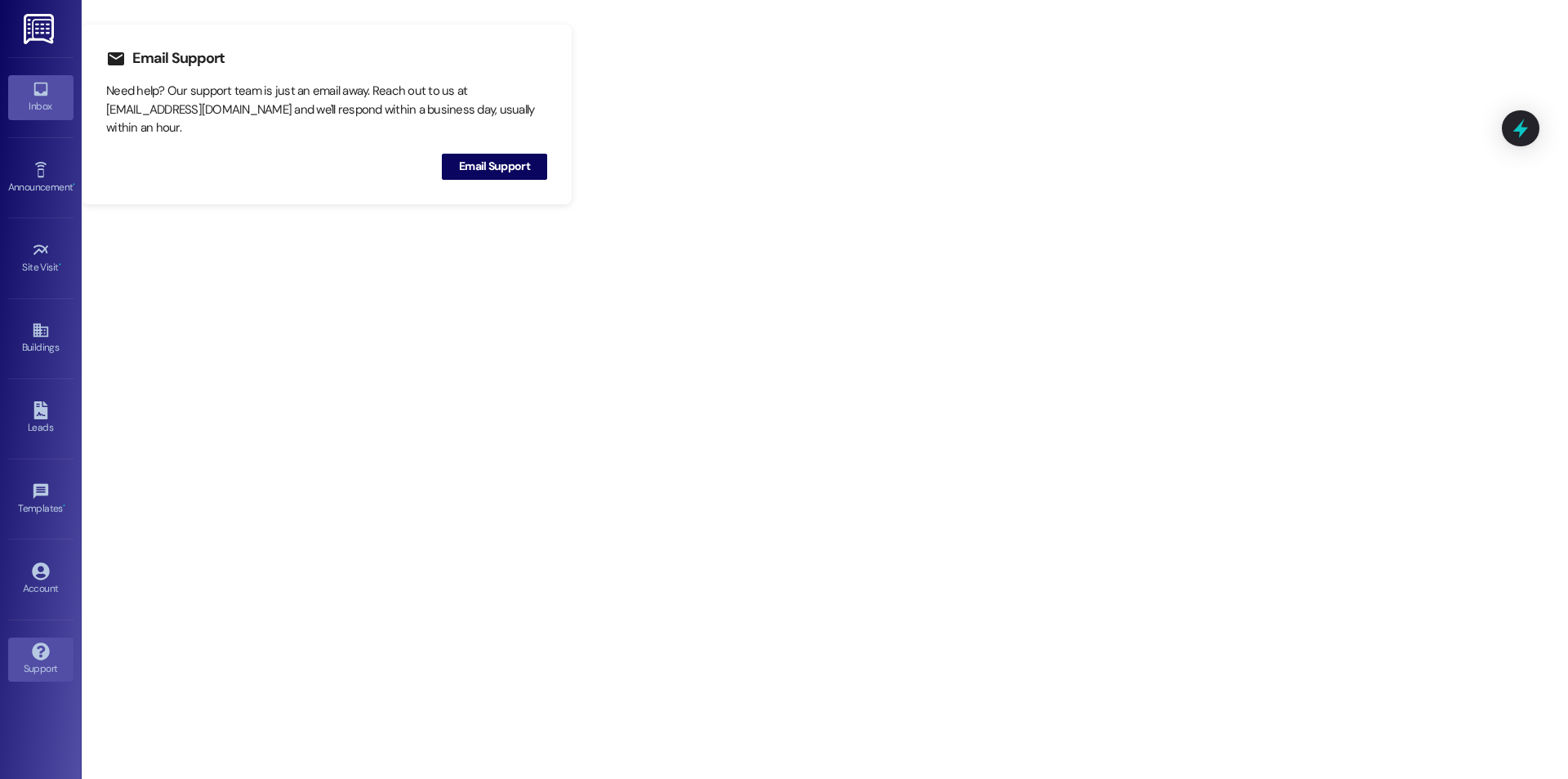
click at [44, 99] on div "Inbox" at bounding box center [41, 106] width 82 height 16
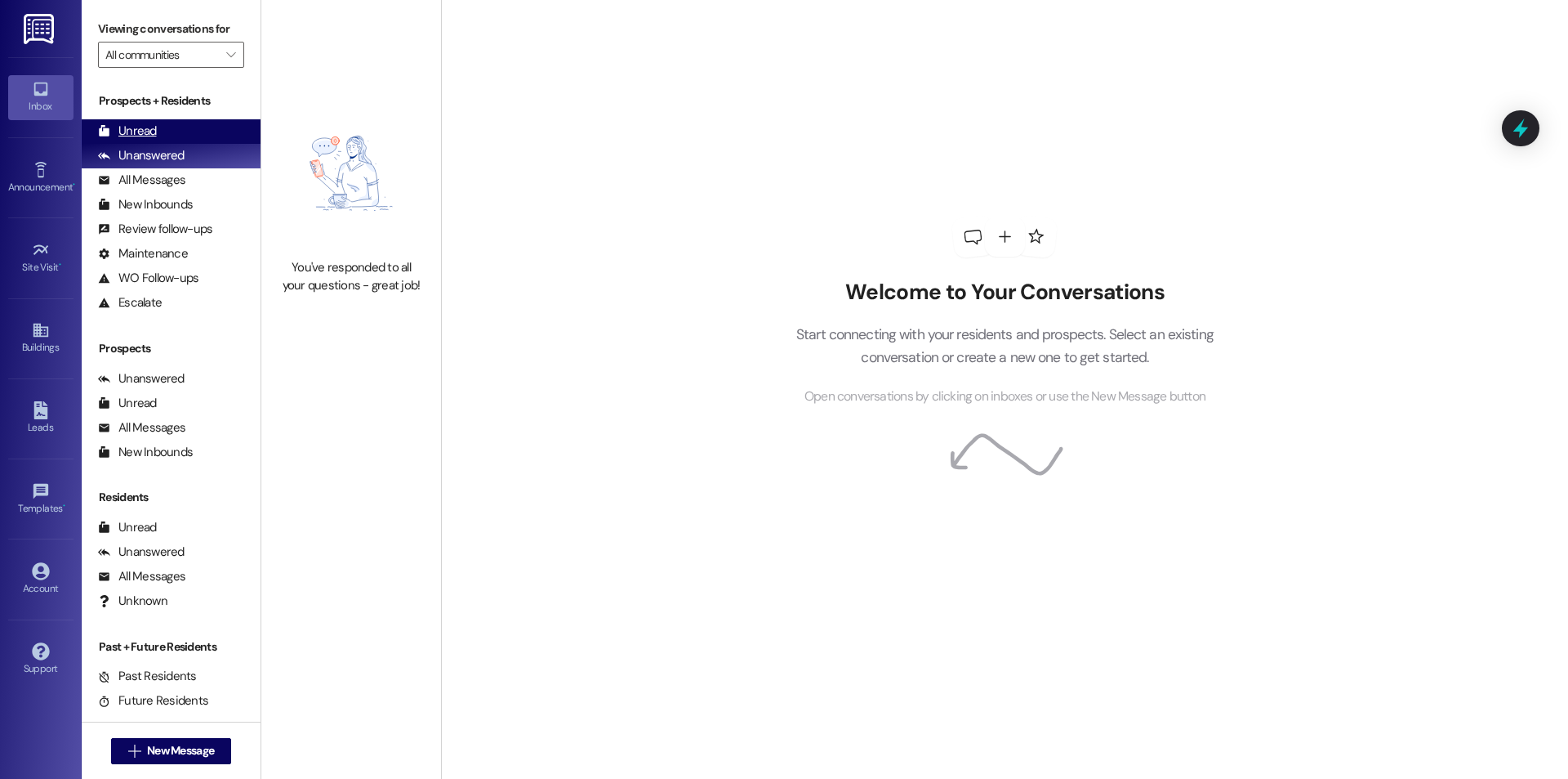
click at [147, 120] on div "Unread (0)" at bounding box center [171, 132] width 179 height 24
click at [129, 130] on div "Unread" at bounding box center [127, 131] width 59 height 17
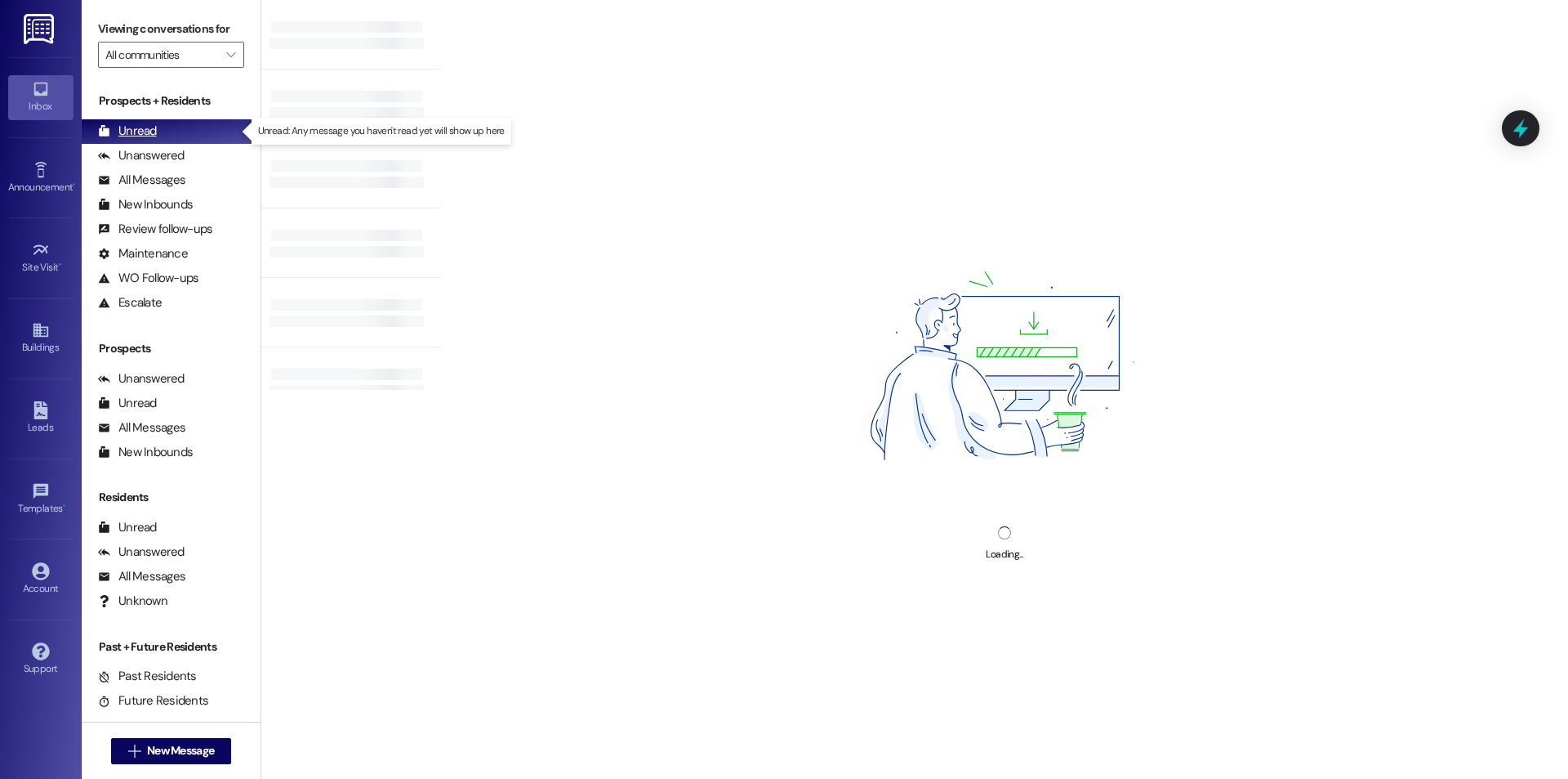
click at [129, 130] on div "Unread" at bounding box center [127, 131] width 59 height 17
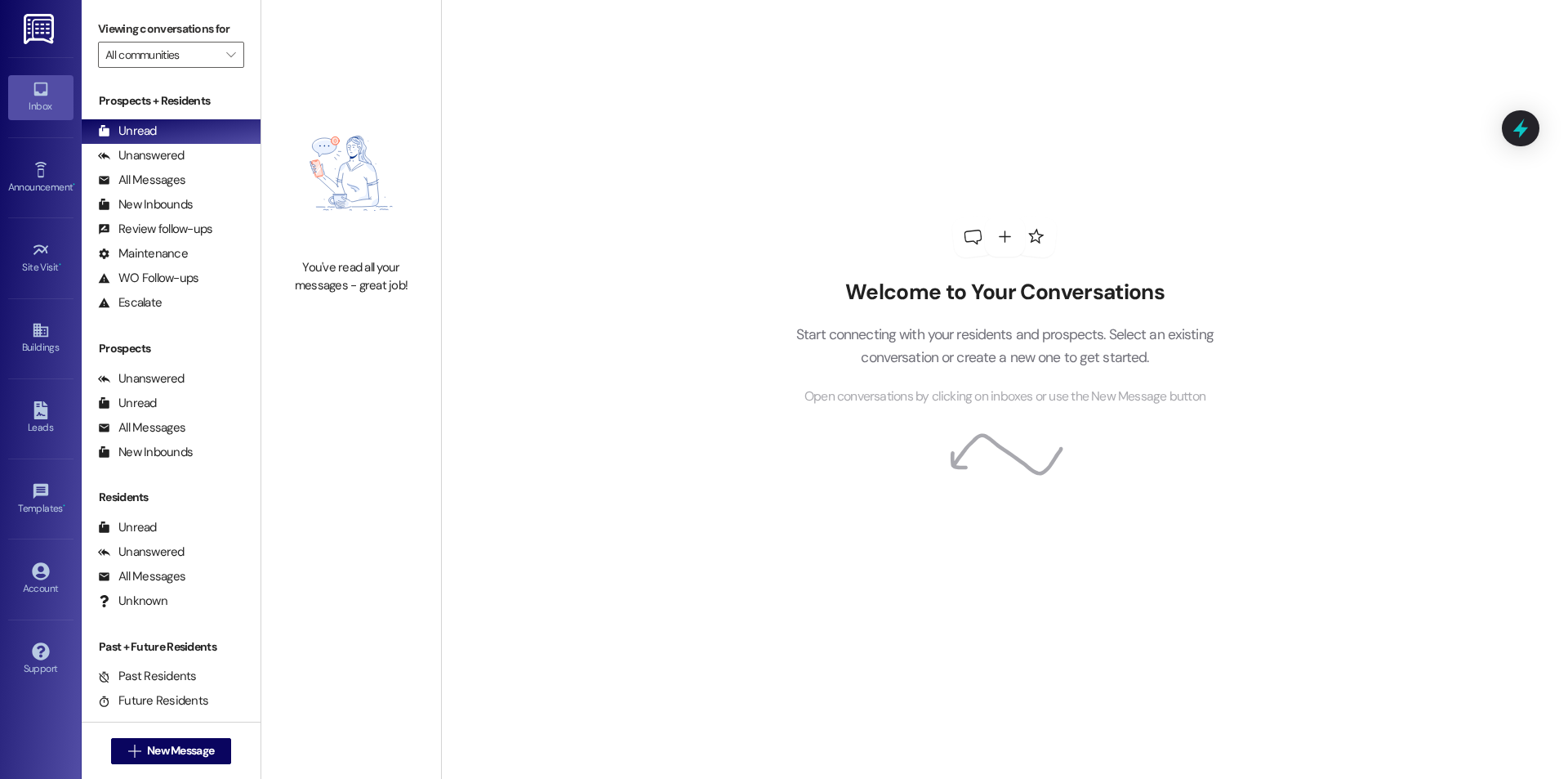
click at [565, 266] on div "Welcome to Your Conversations Start connecting with your residents and prospect…" at bounding box center [1005, 390] width 1127 height 779
